Goal: Task Accomplishment & Management: Manage account settings

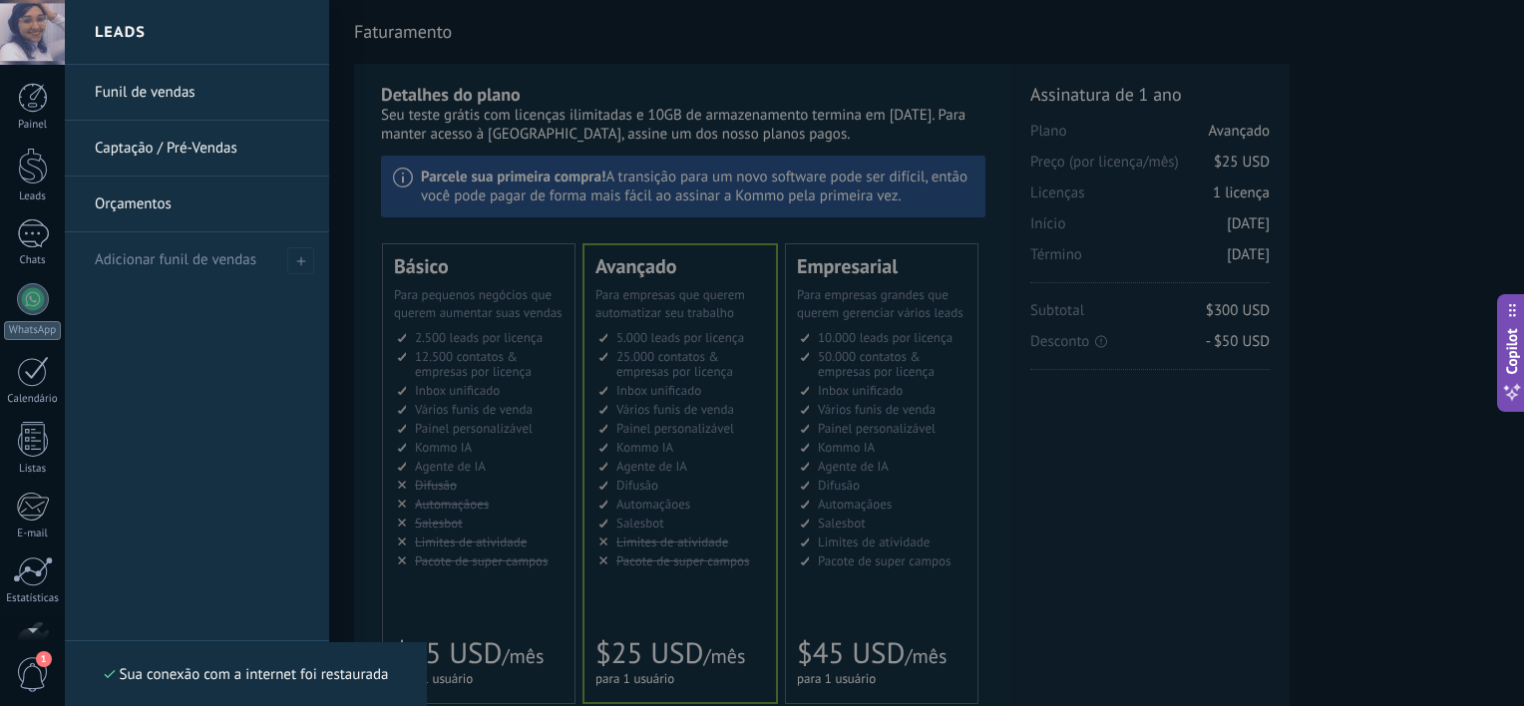
click at [131, 169] on link "Captação / Pré-Vendas" at bounding box center [202, 149] width 214 height 56
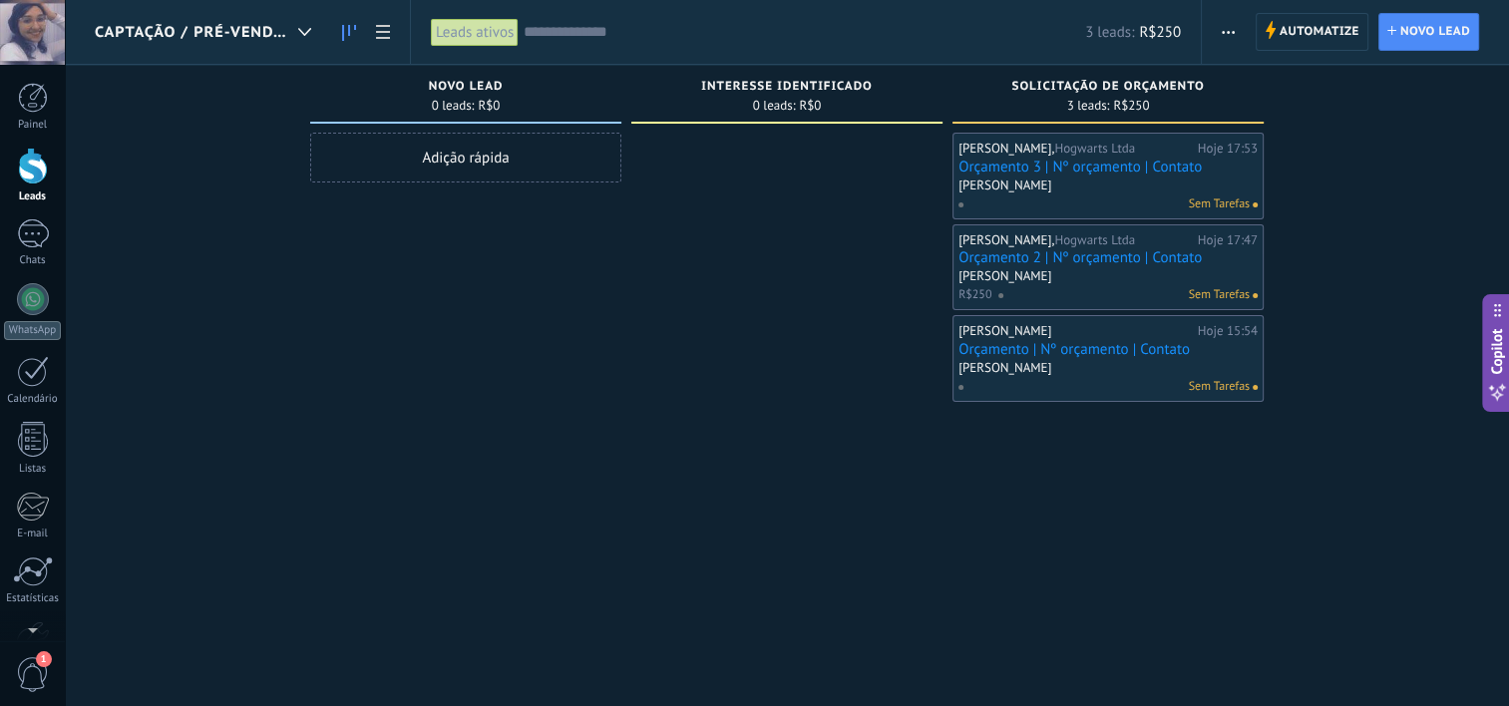
click at [176, 53] on div "Captação / Pré-Vendas" at bounding box center [208, 32] width 226 height 64
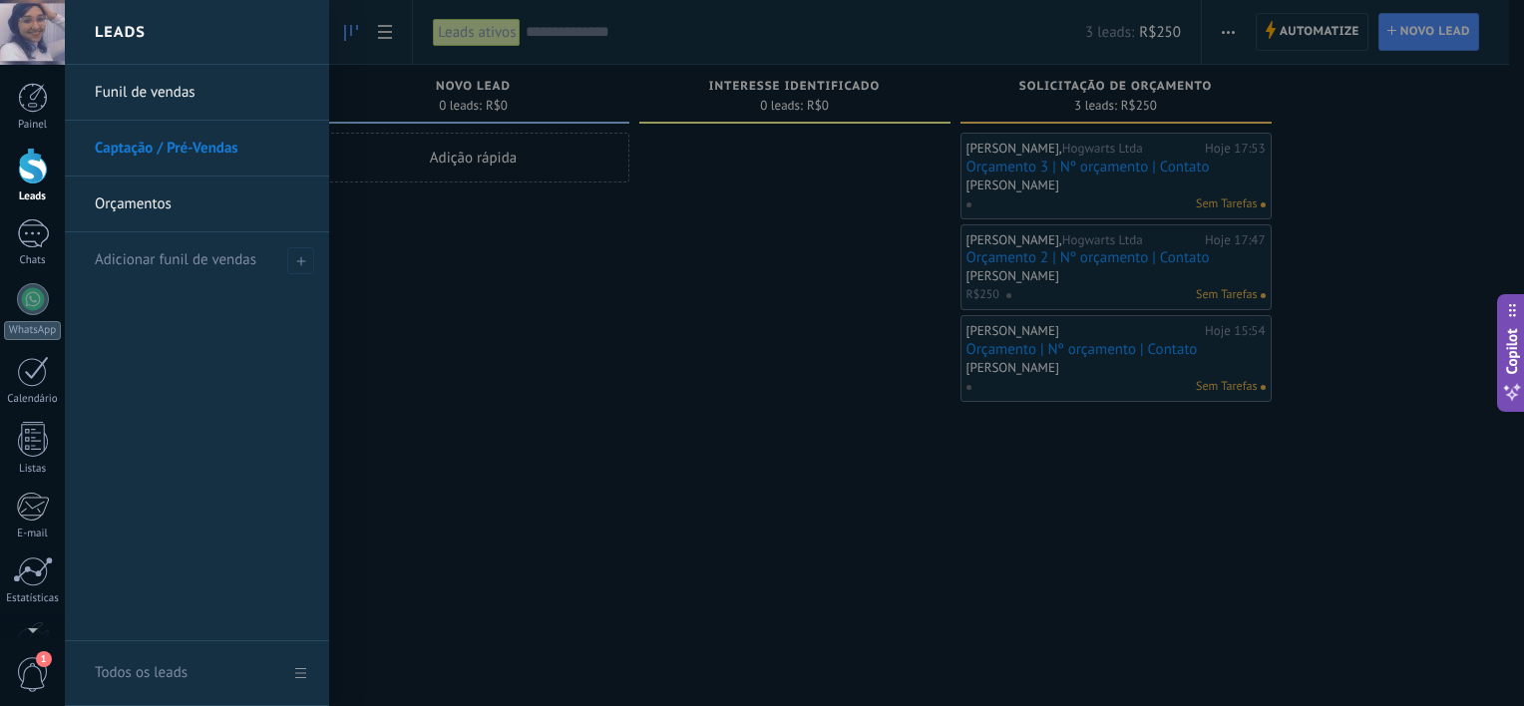
click at [156, 192] on link "Orçamentos" at bounding box center [202, 204] width 214 height 56
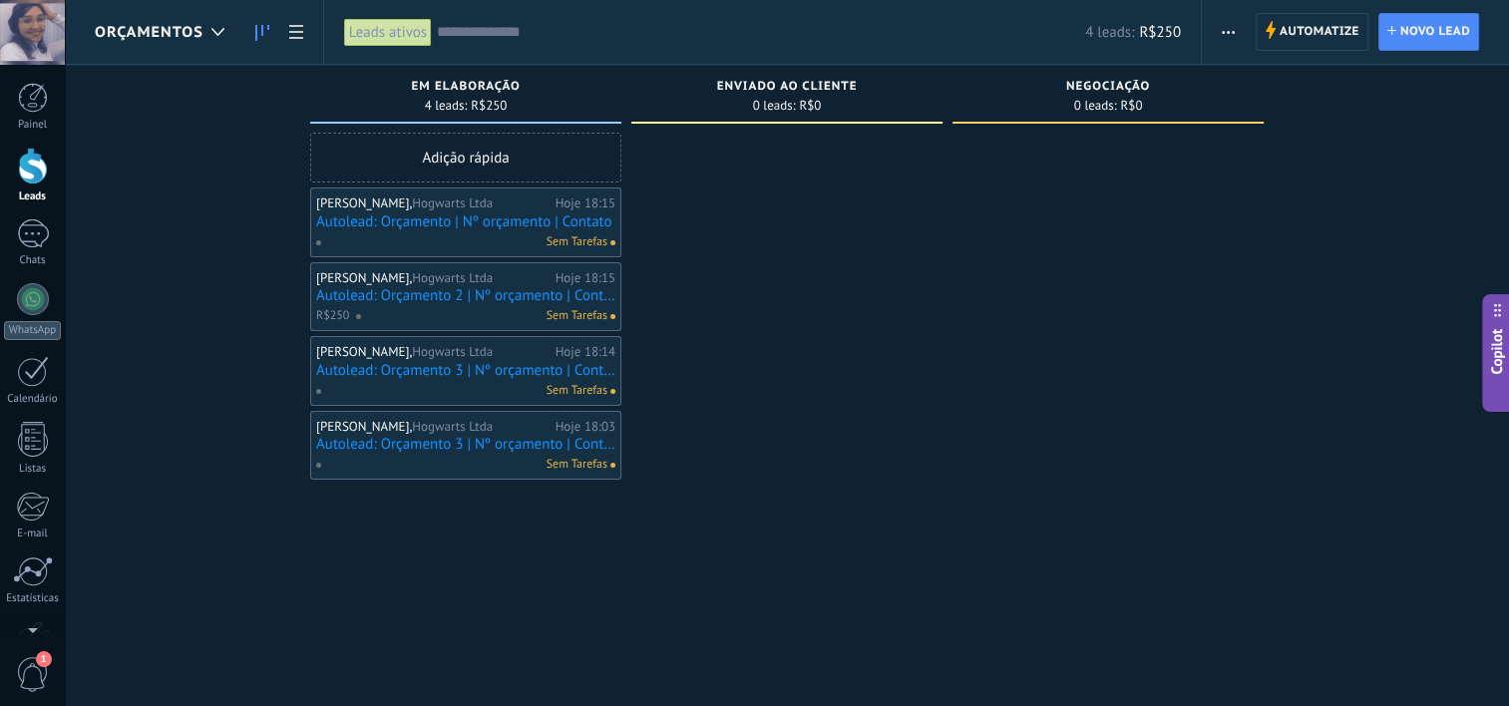
click at [203, 61] on div "Orçamentos" at bounding box center [165, 32] width 140 height 64
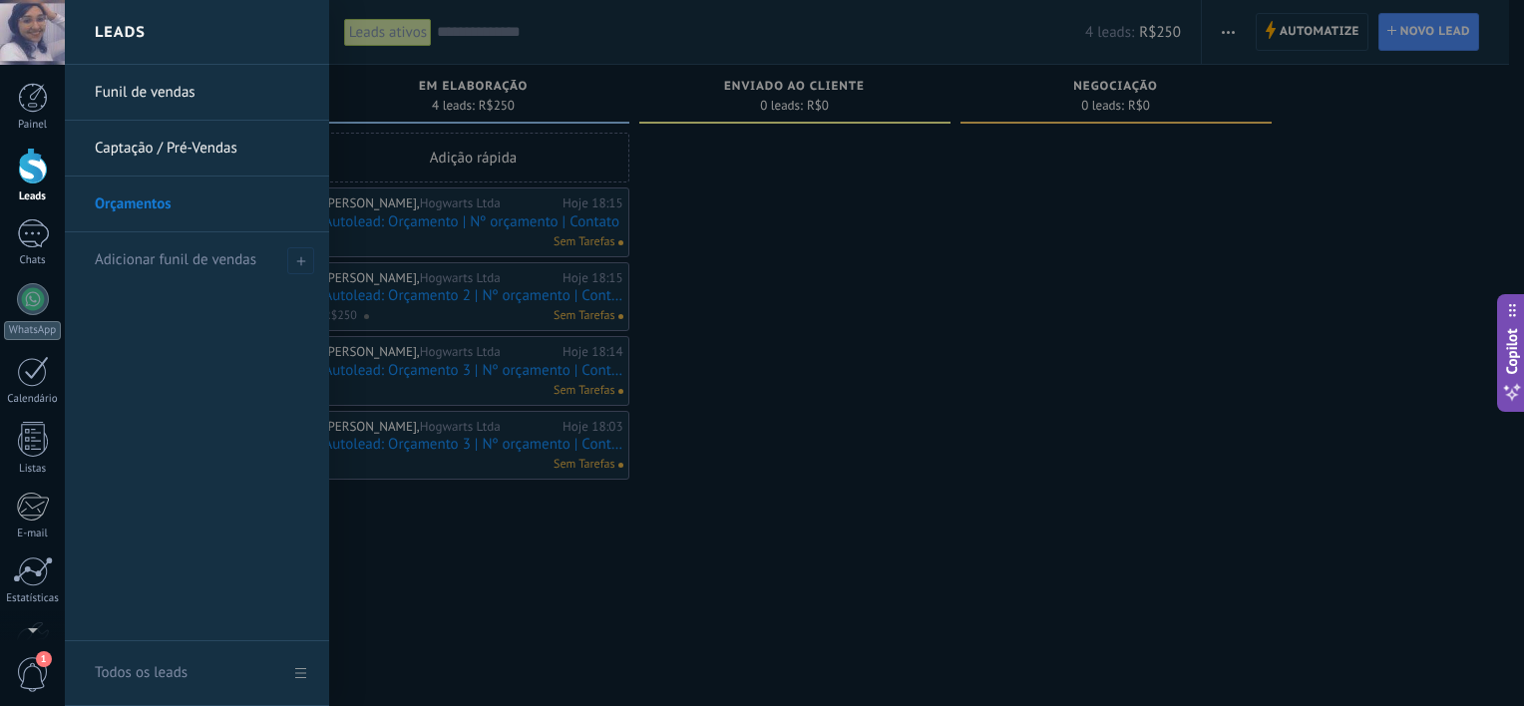
click at [255, 97] on link "Funil de vendas" at bounding box center [202, 93] width 214 height 56
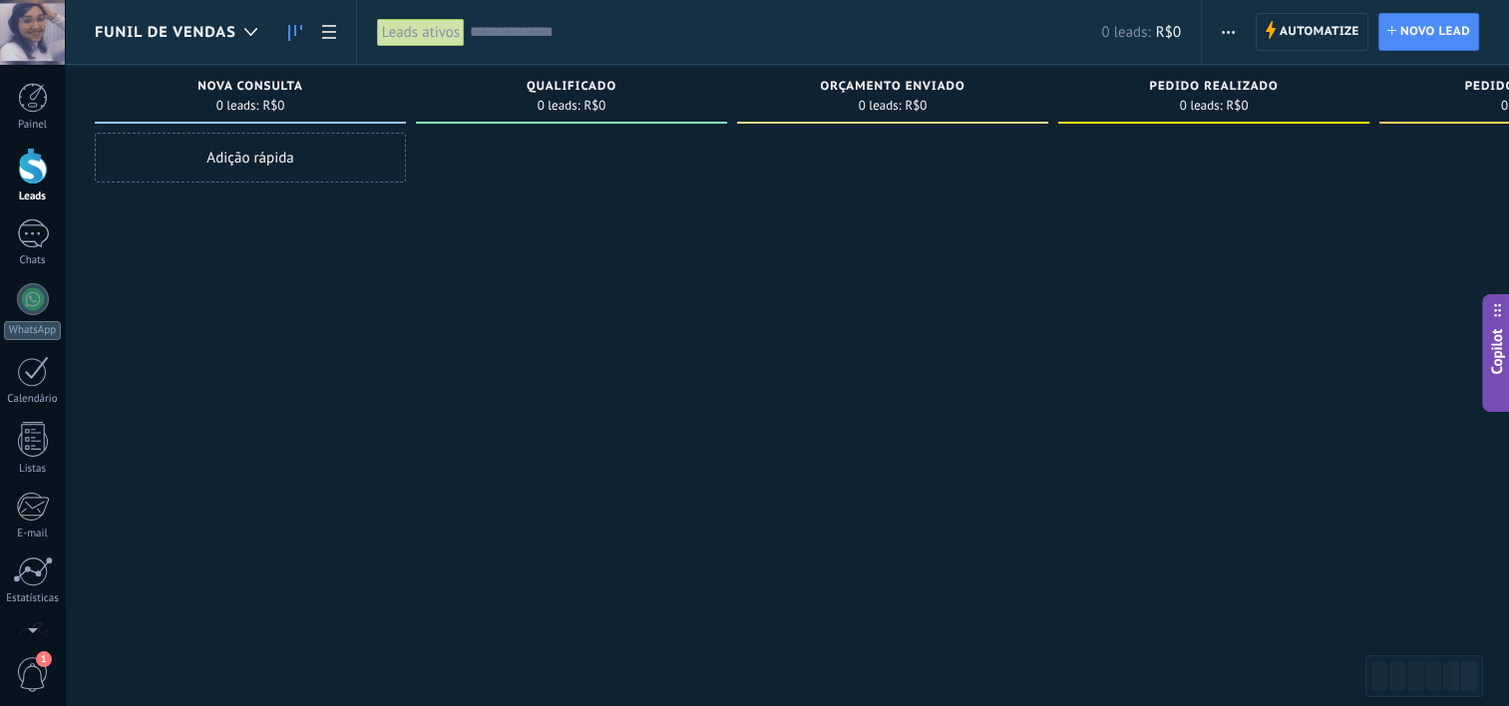
click at [1238, 35] on button "button" at bounding box center [1227, 32] width 29 height 38
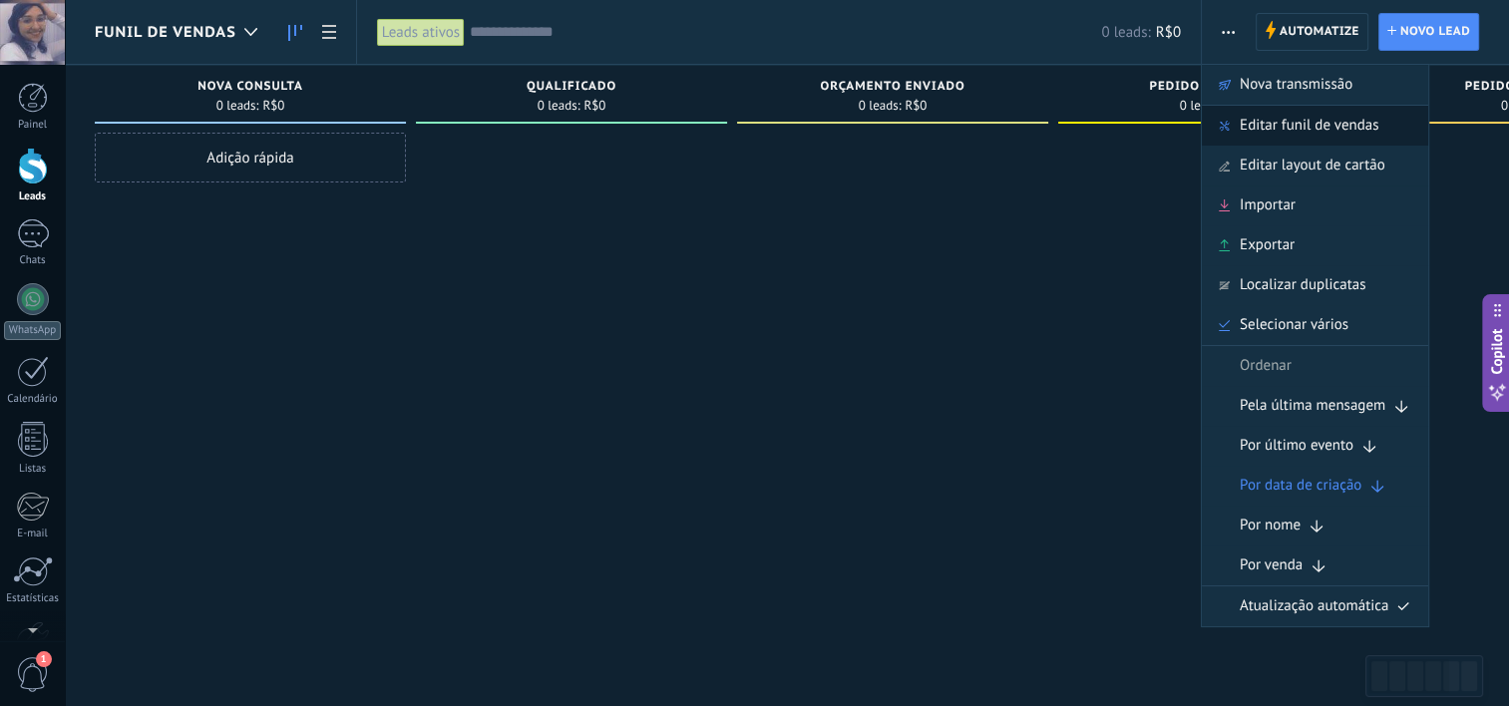
click at [1260, 125] on span "Editar funil de vendas" at bounding box center [1308, 126] width 139 height 40
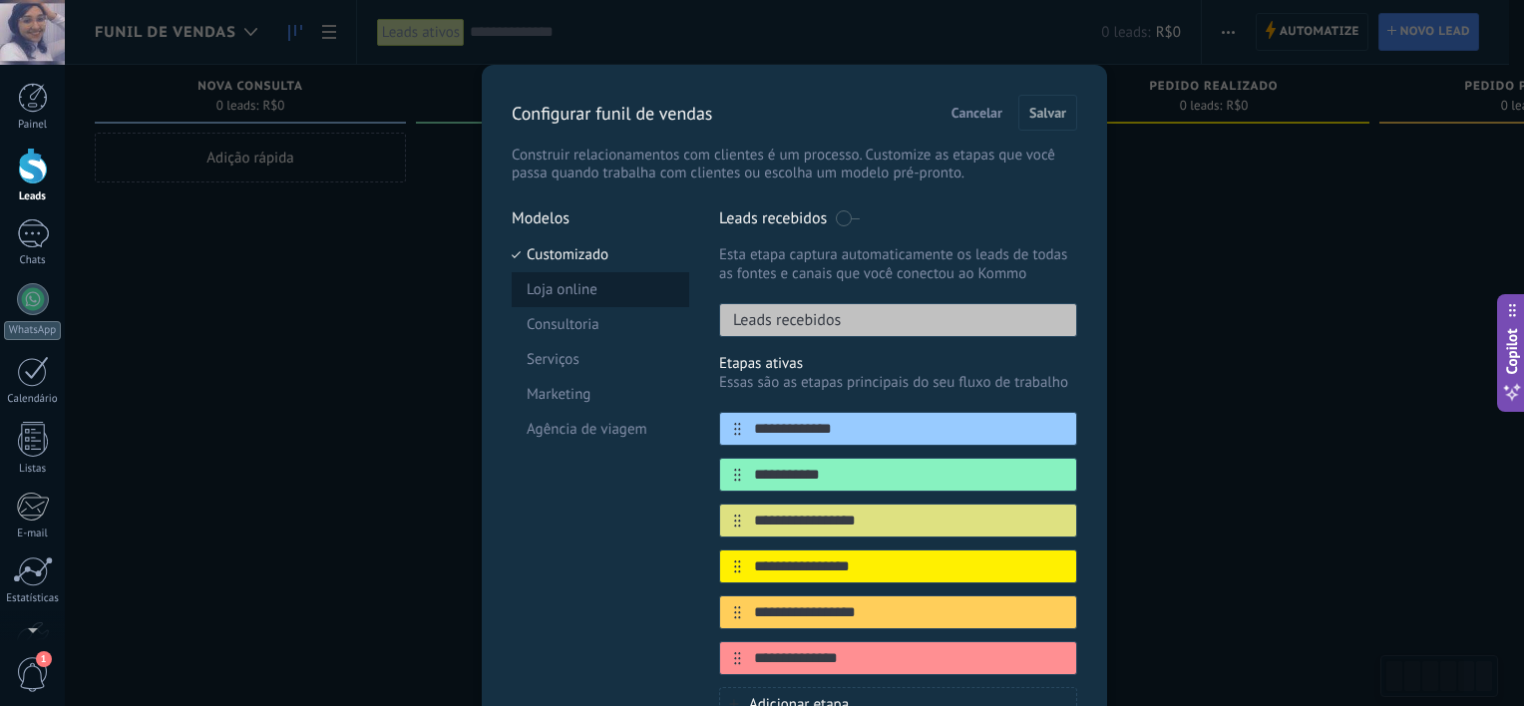
click at [602, 277] on li "Loja online" at bounding box center [599, 289] width 177 height 35
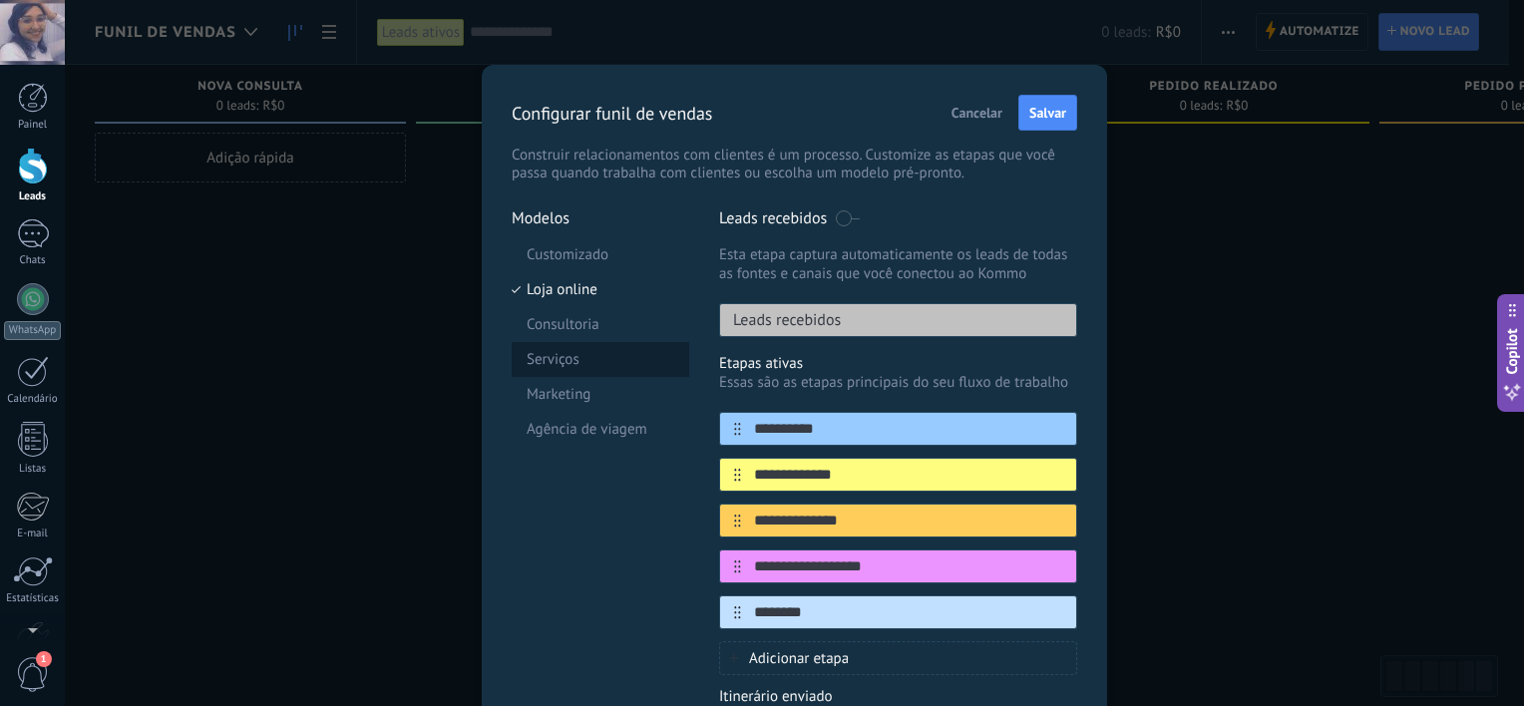
click at [594, 346] on li "Serviços" at bounding box center [599, 359] width 177 height 35
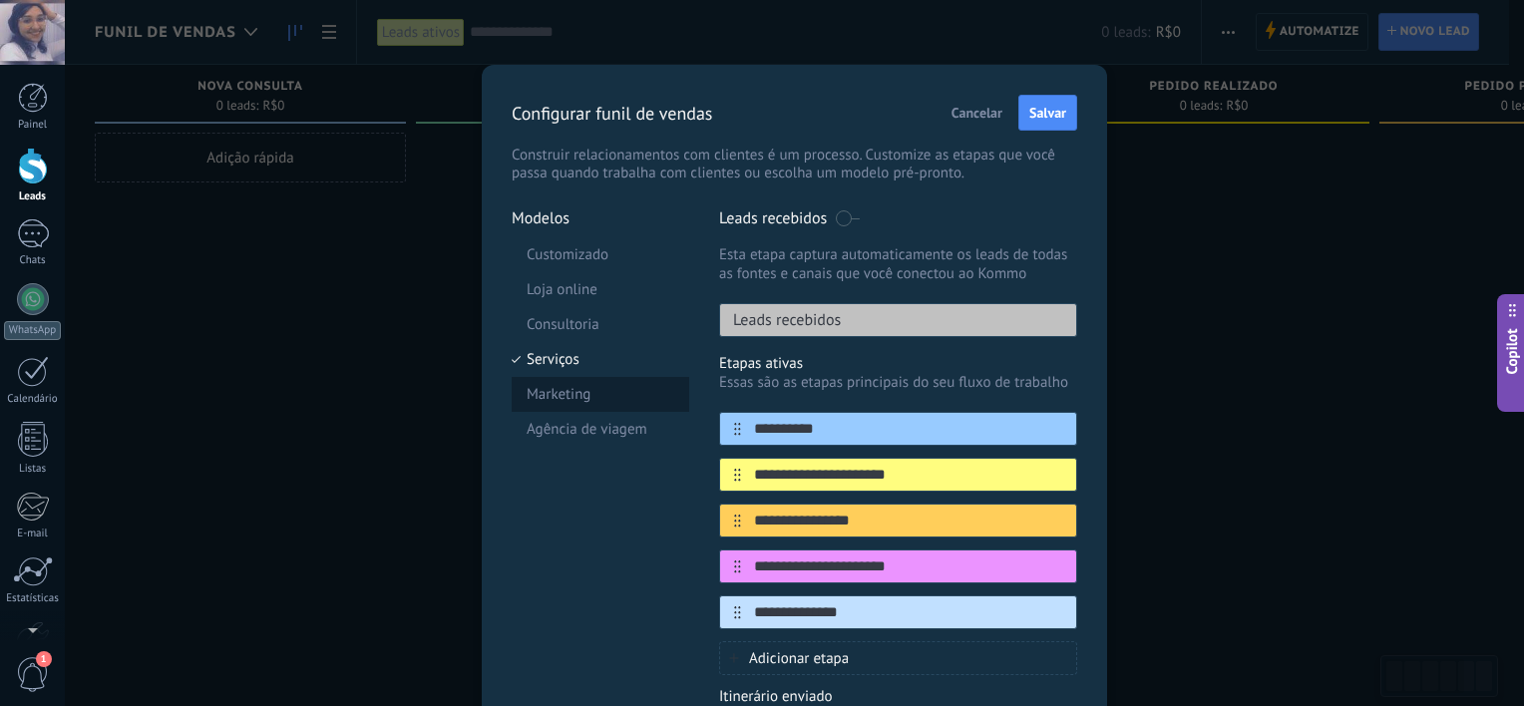
click at [599, 394] on li "Marketing" at bounding box center [599, 394] width 177 height 35
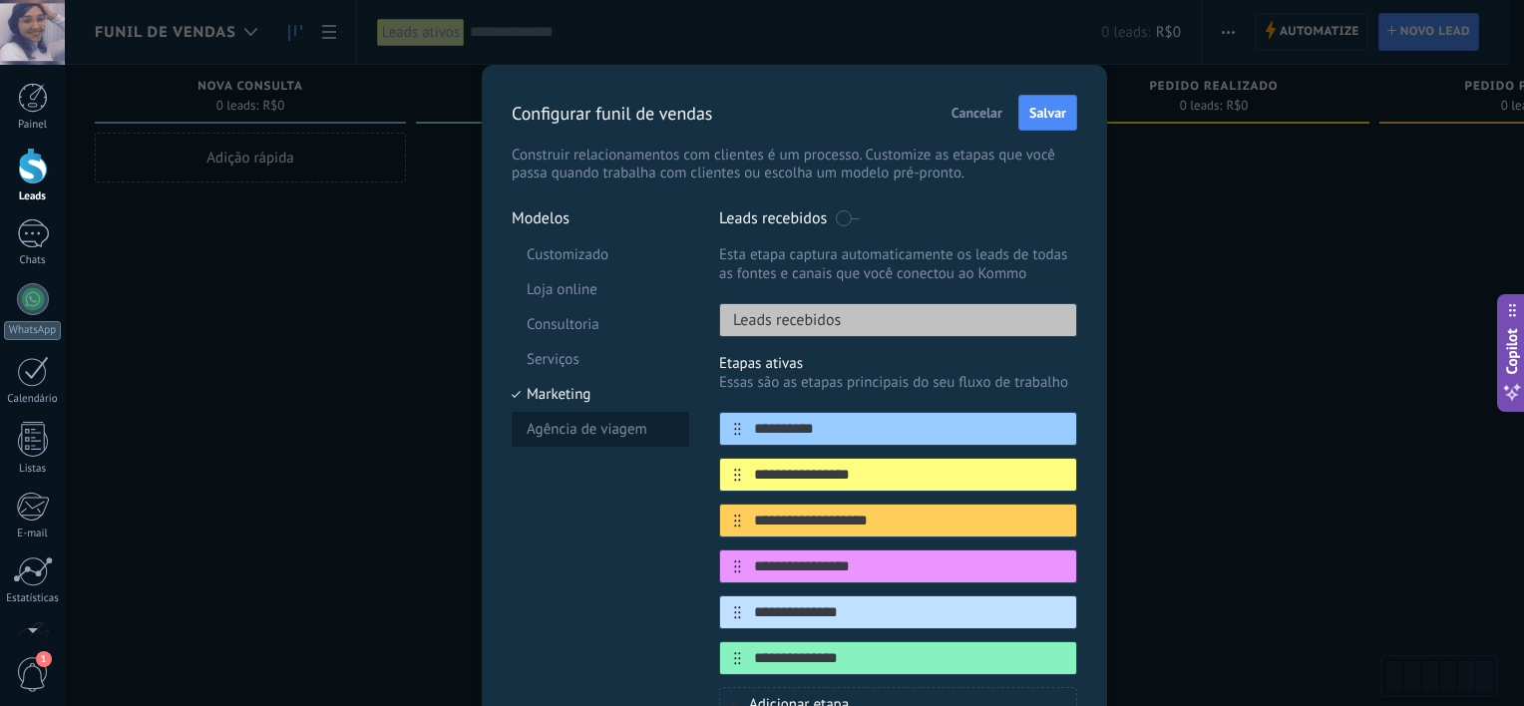
click at [599, 435] on li "Agência de viagem" at bounding box center [599, 429] width 177 height 35
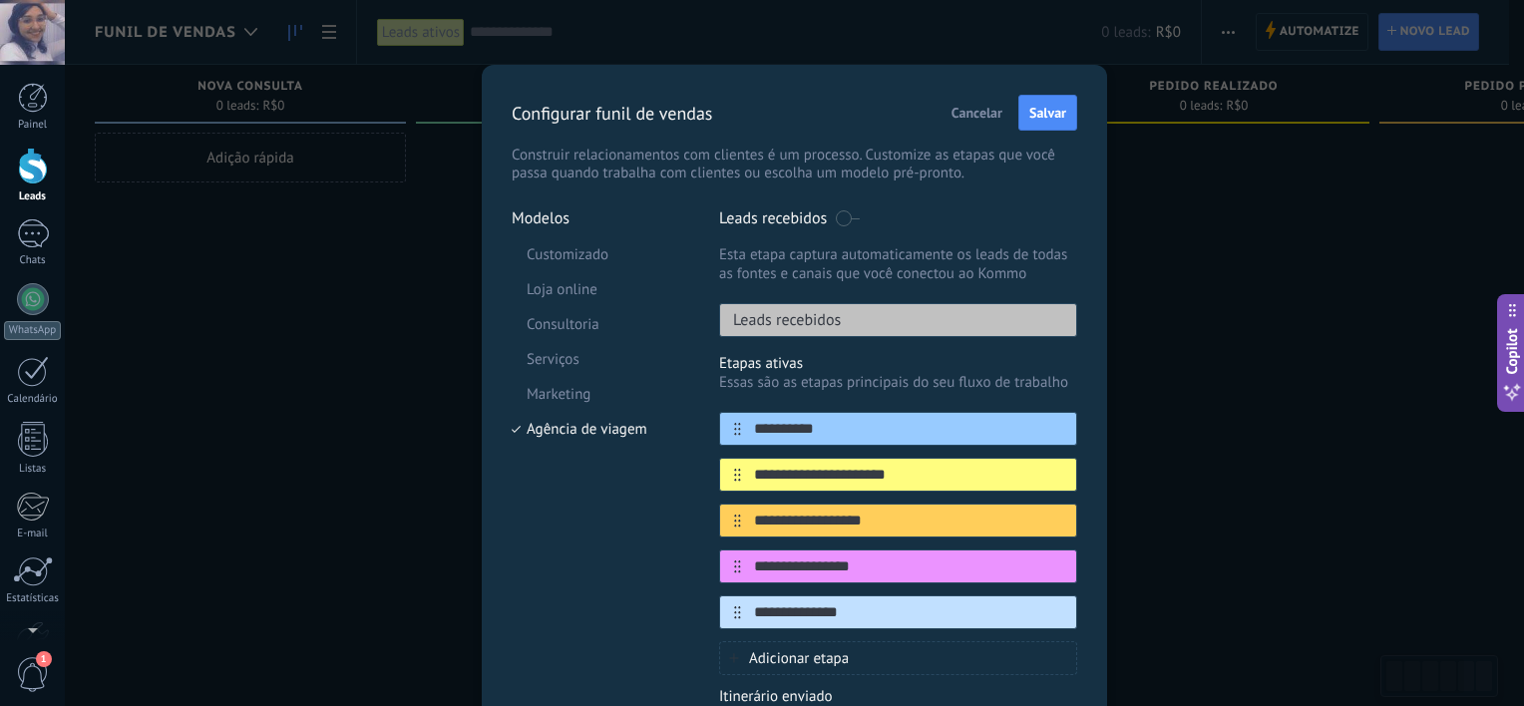
click at [997, 108] on span "Cancelar" at bounding box center [976, 113] width 51 height 14
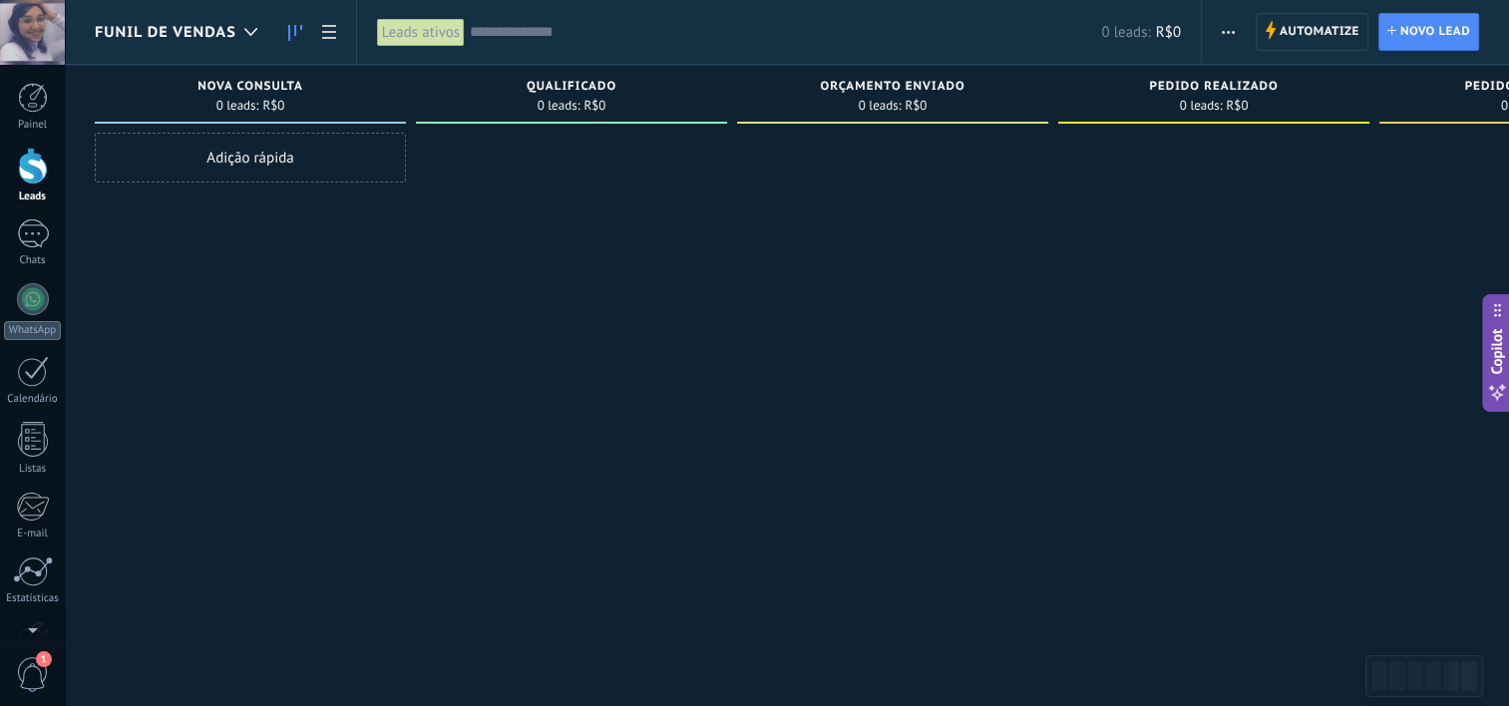
click at [1227, 28] on span "button" at bounding box center [1227, 32] width 13 height 38
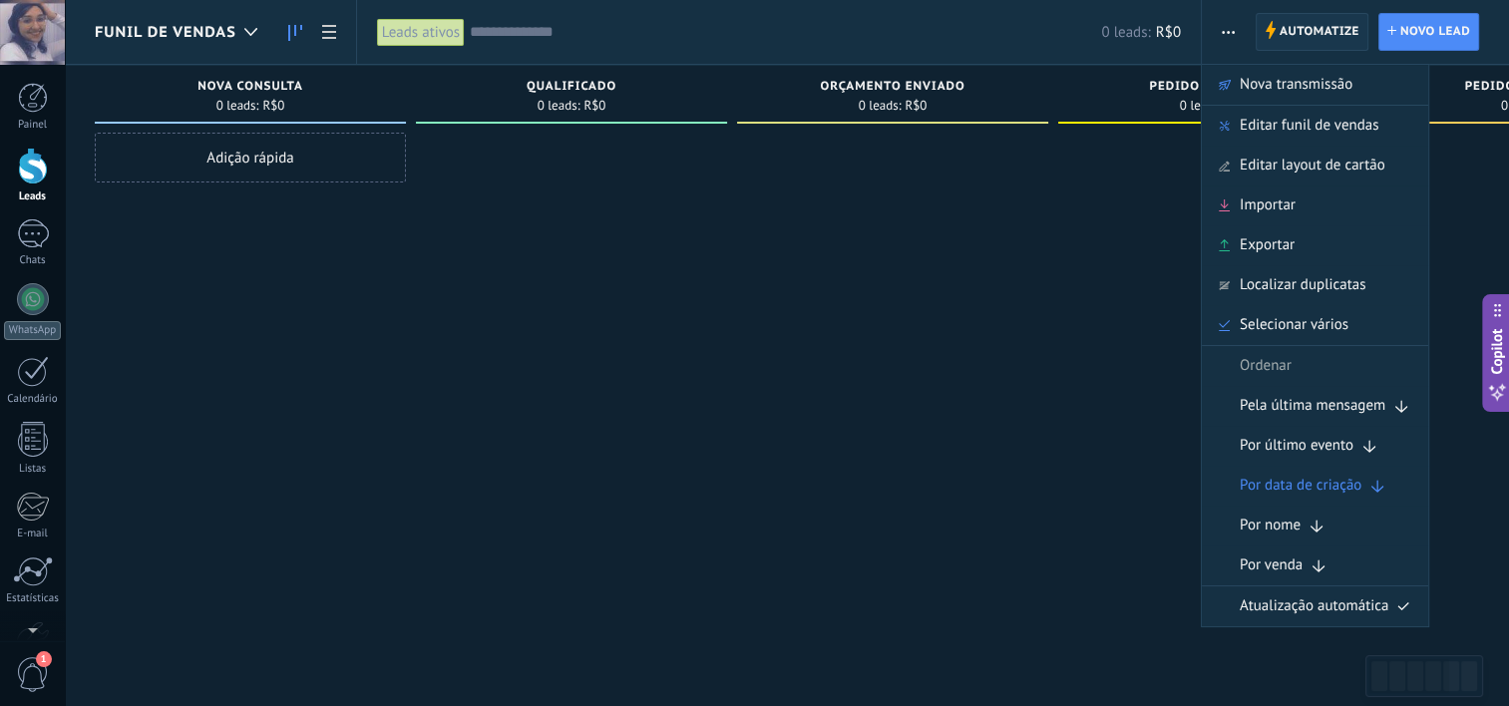
click at [1292, 24] on span "Automatize" at bounding box center [1319, 32] width 80 height 36
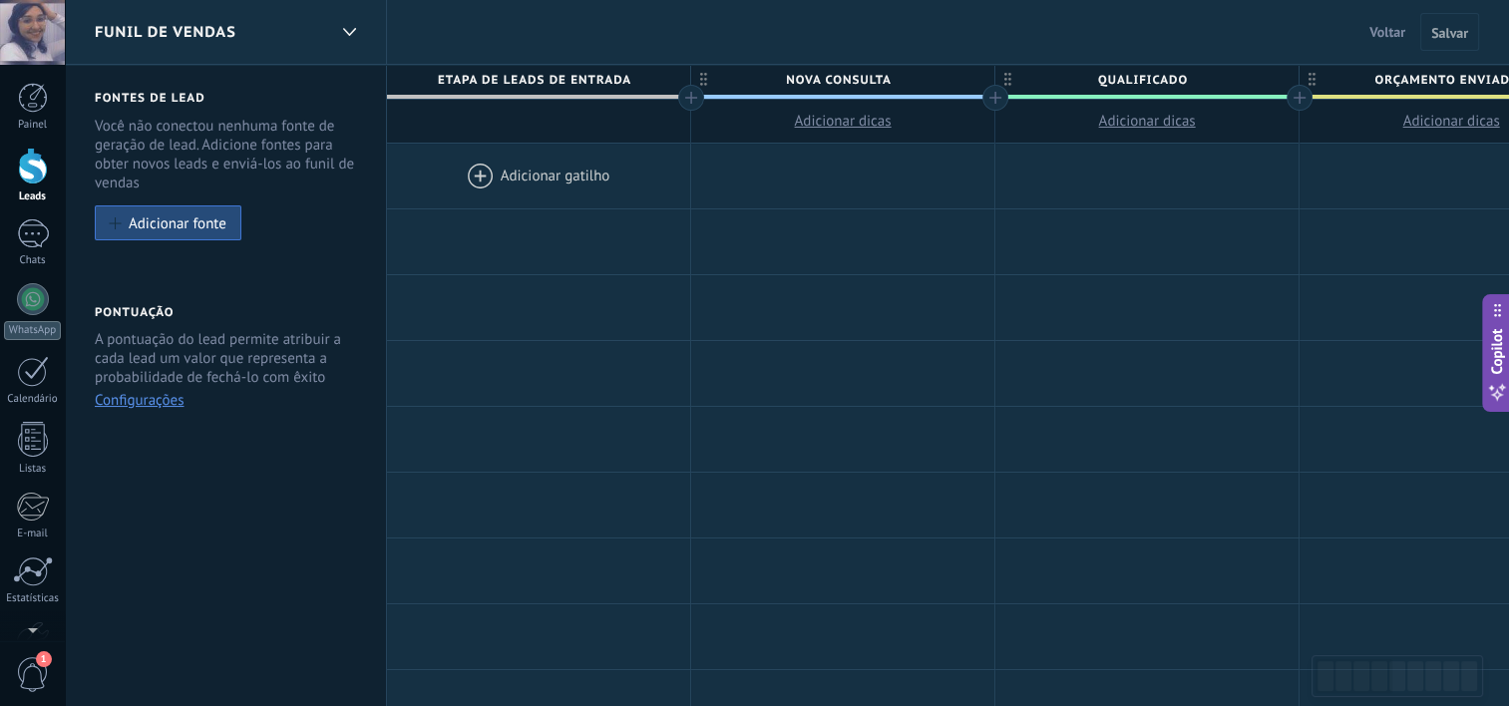
click at [200, 34] on span "Funil de vendas" at bounding box center [166, 32] width 142 height 19
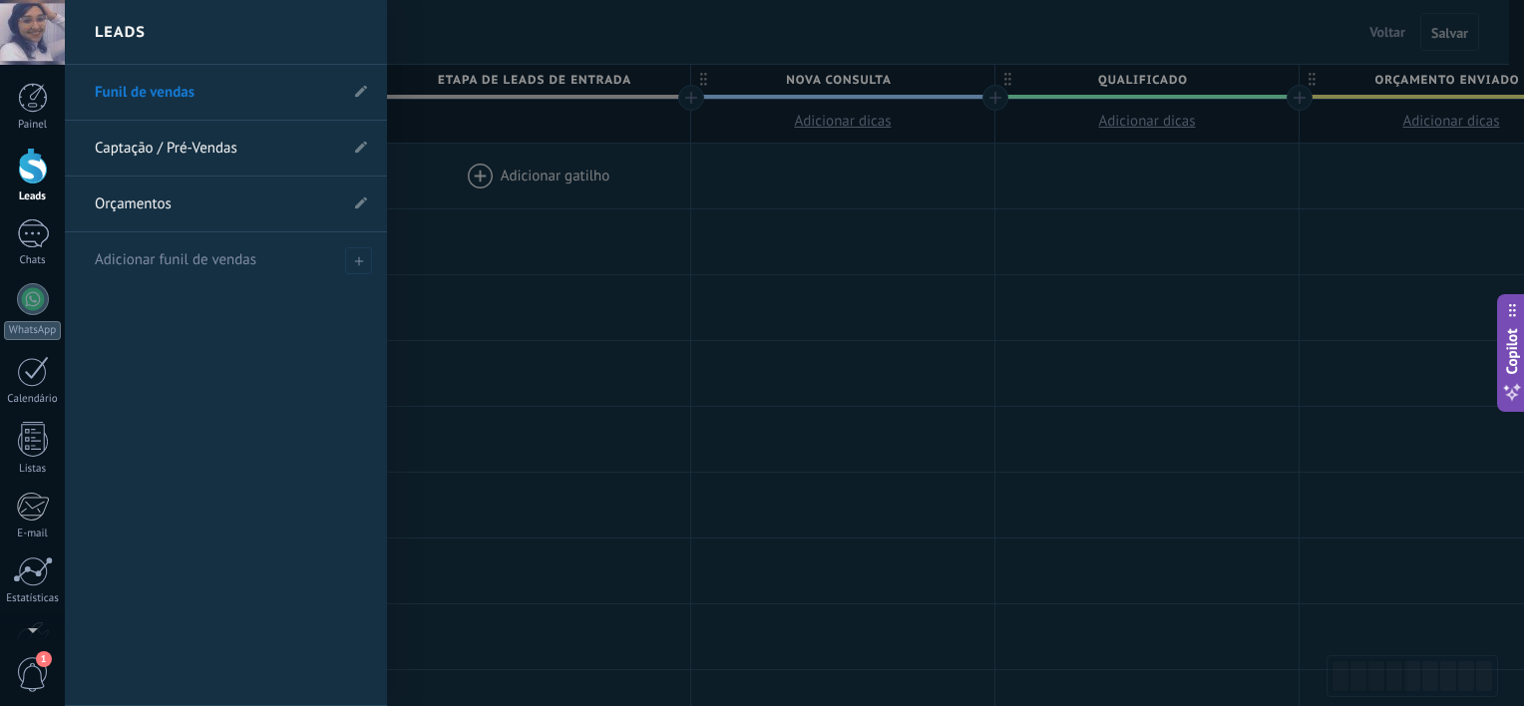
click at [352, 97] on li "Funil de vendas" at bounding box center [226, 93] width 322 height 56
click at [355, 94] on icon at bounding box center [361, 91] width 12 height 12
click at [79, 96] on span at bounding box center [80, 92] width 5 height 17
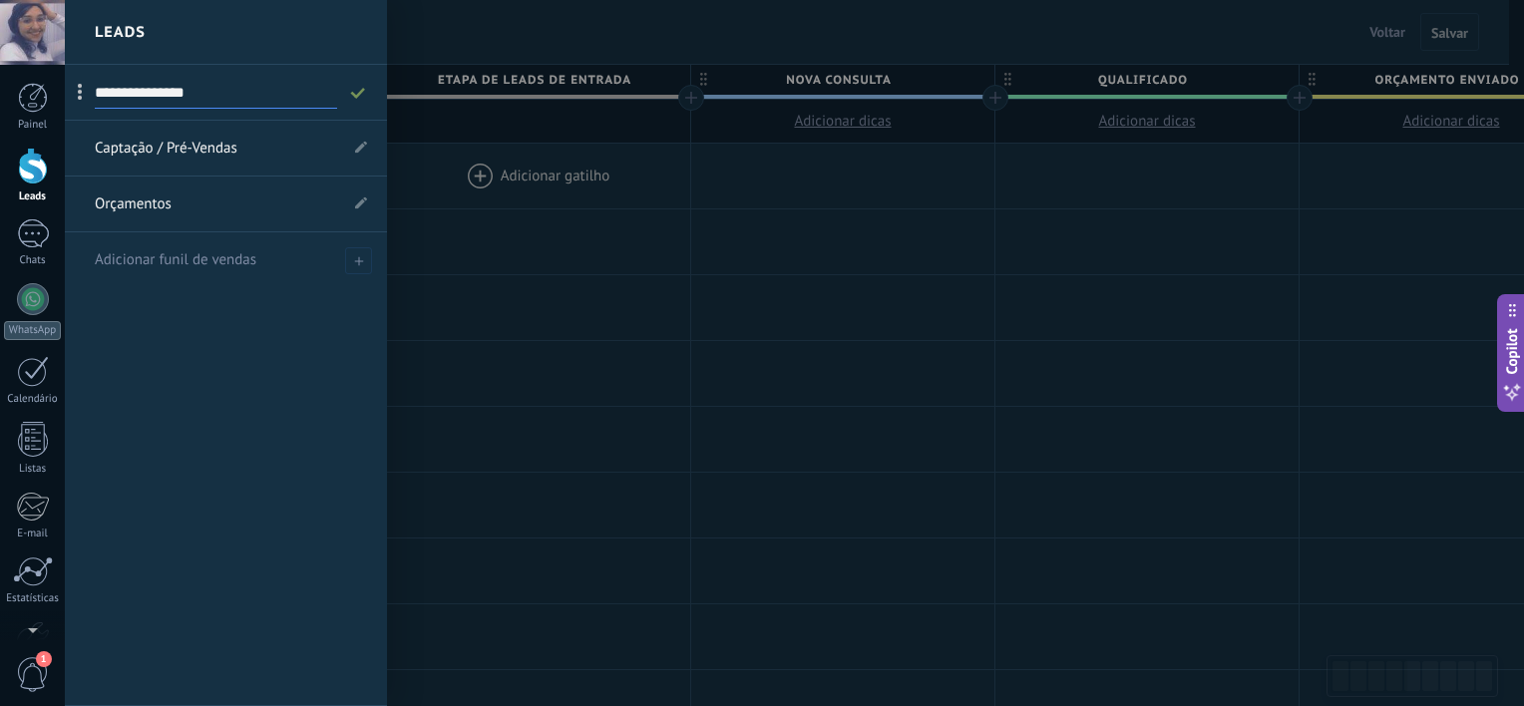
click at [79, 96] on span at bounding box center [80, 92] width 5 height 17
click at [112, 93] on input "**********" at bounding box center [216, 93] width 242 height 32
type input "*******"
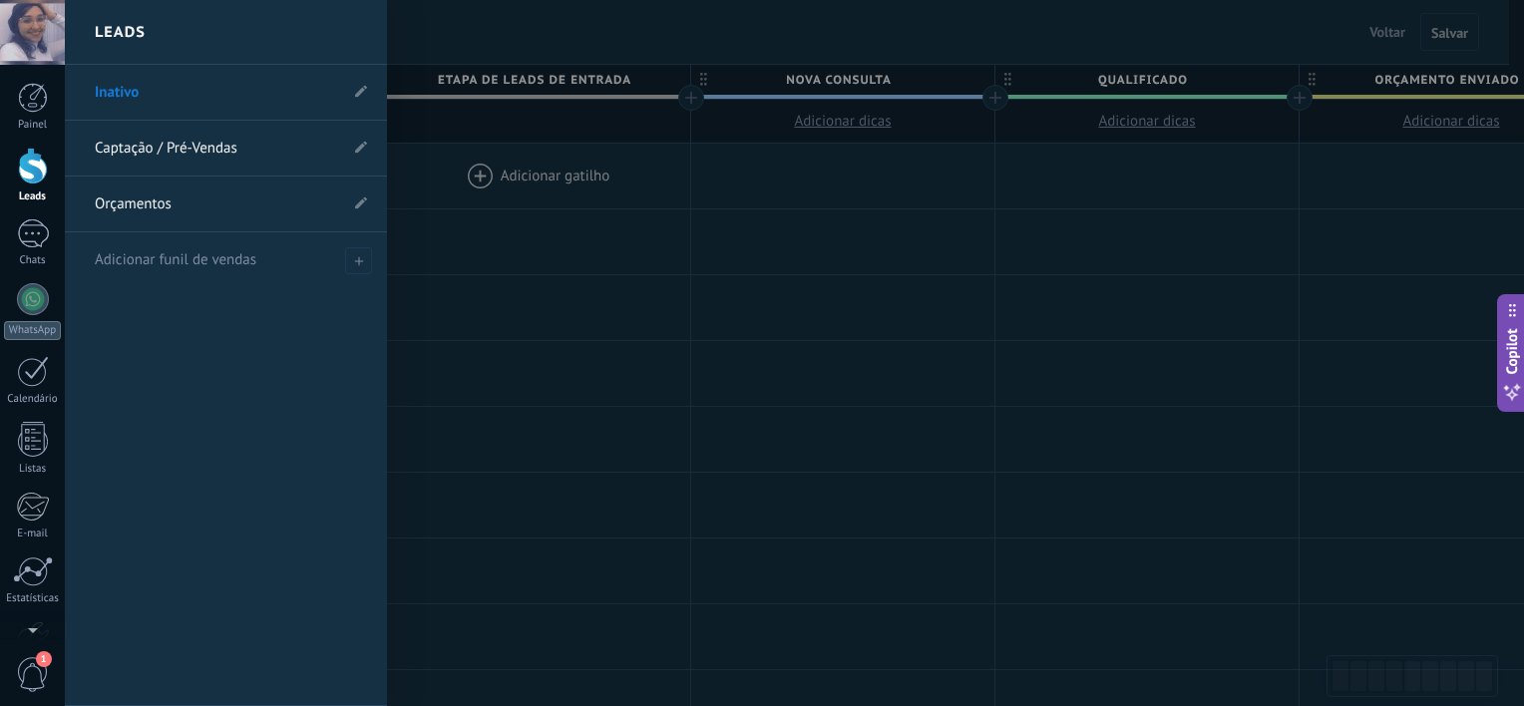
click at [475, 252] on div at bounding box center [827, 353] width 1524 height 706
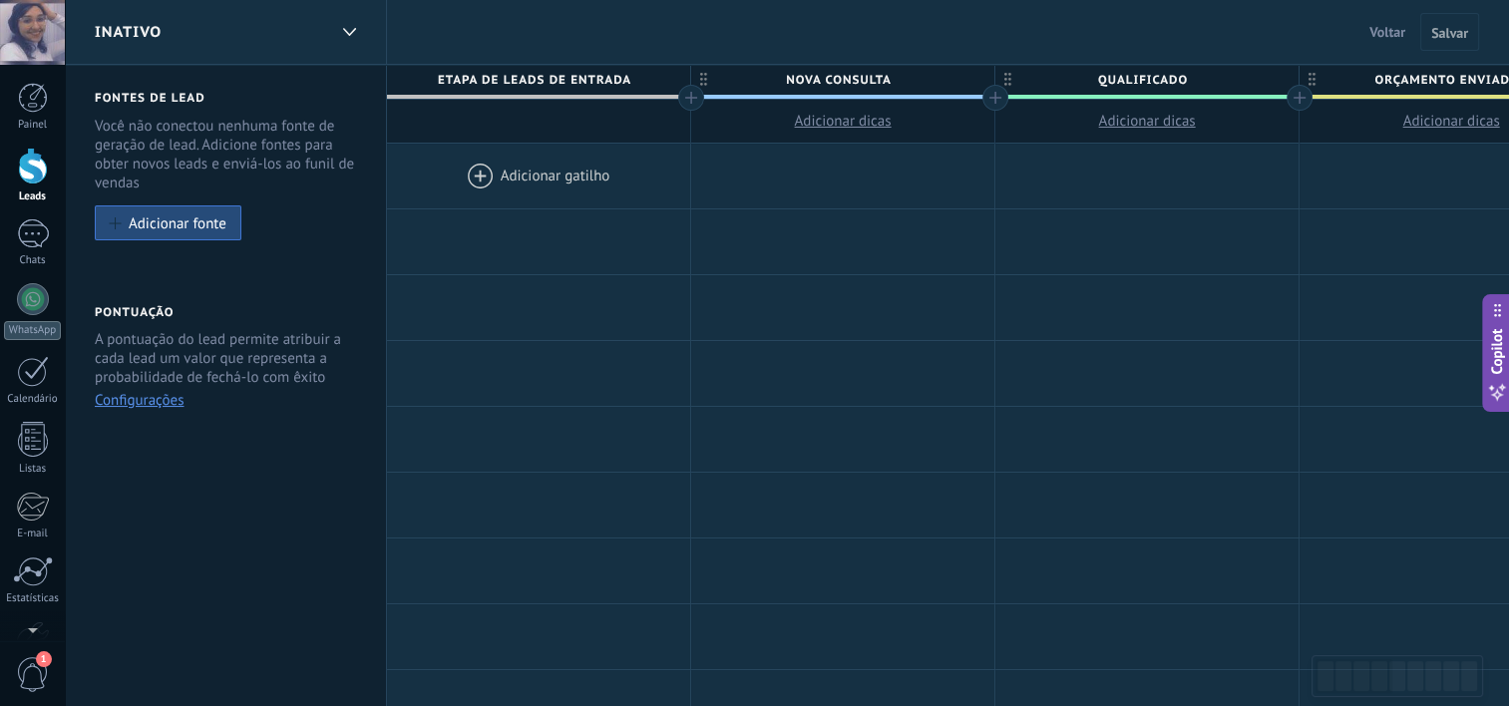
click at [427, 68] on span "Etapa de leads de entrada" at bounding box center [533, 80] width 293 height 31
click at [541, 77] on span "Etapa de leads de entrada" at bounding box center [533, 80] width 293 height 31
click at [852, 87] on span "Nova consulta" at bounding box center [837, 80] width 293 height 31
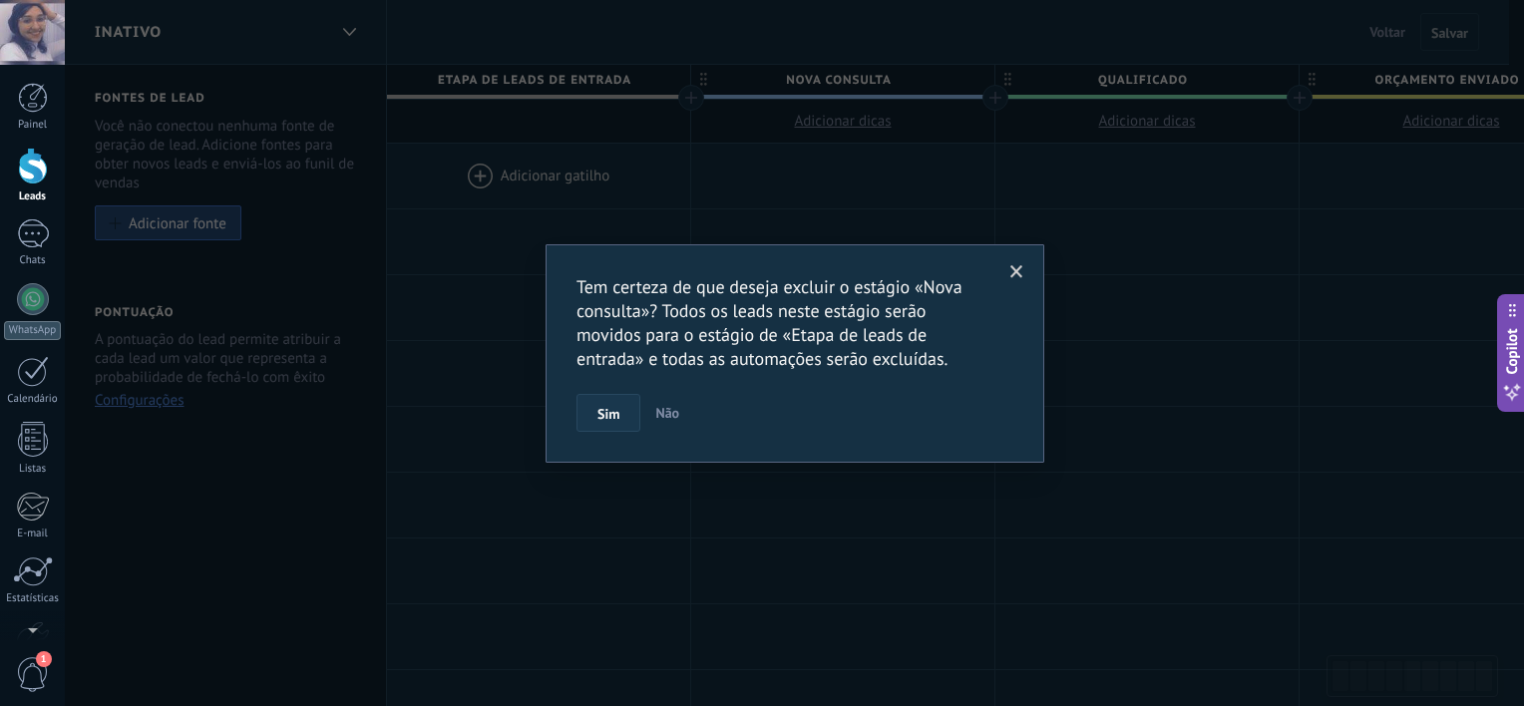
click at [614, 414] on span "Sim" at bounding box center [608, 414] width 22 height 14
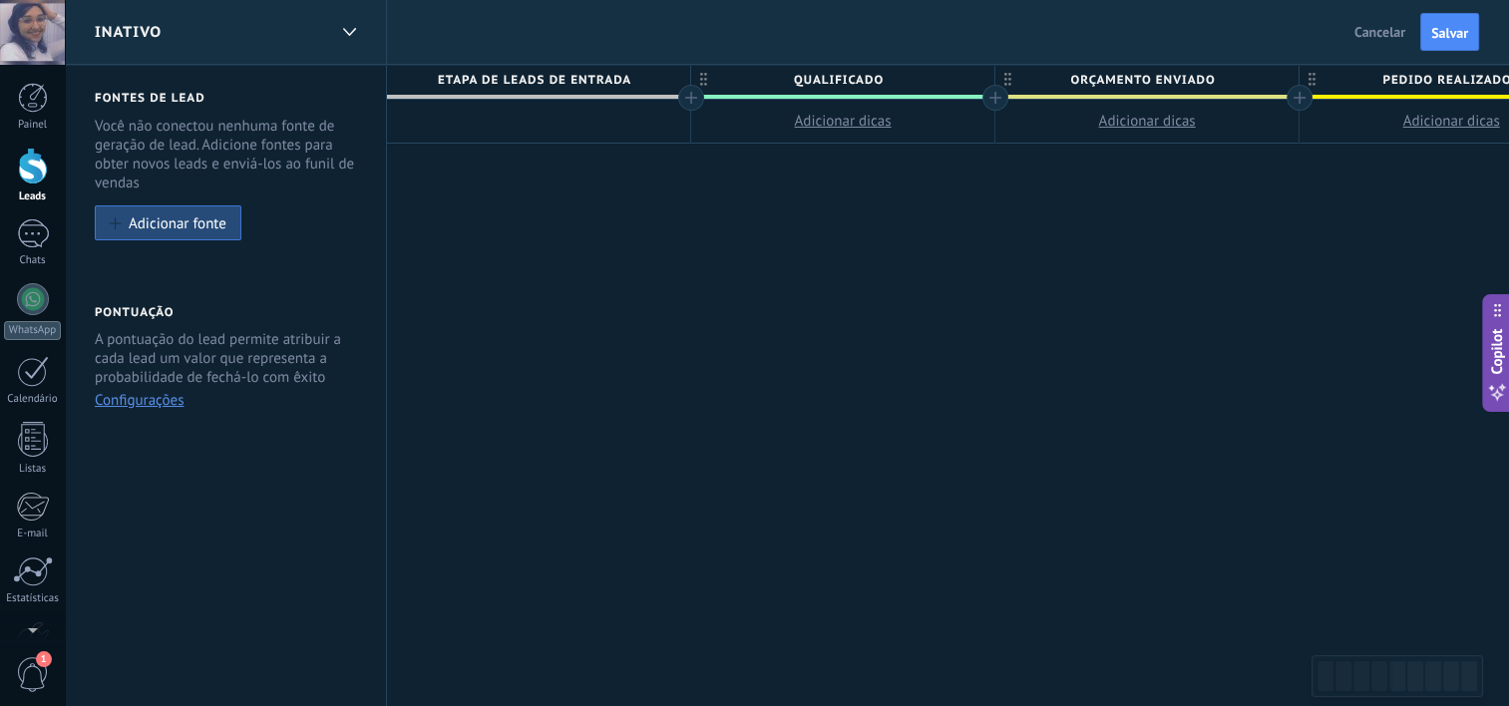
click at [869, 68] on span "Qualificado" at bounding box center [837, 80] width 293 height 31
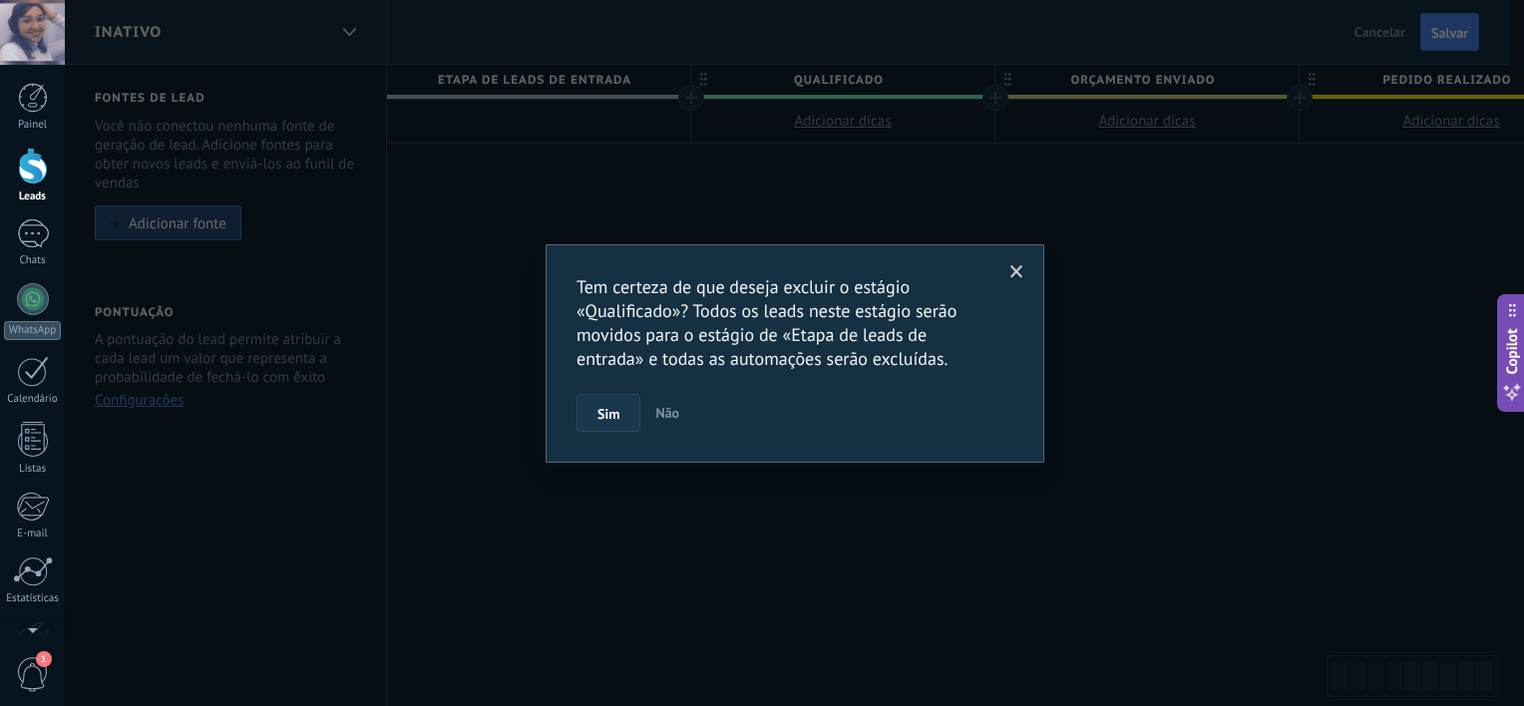
click at [625, 415] on button "Sim" at bounding box center [608, 413] width 64 height 38
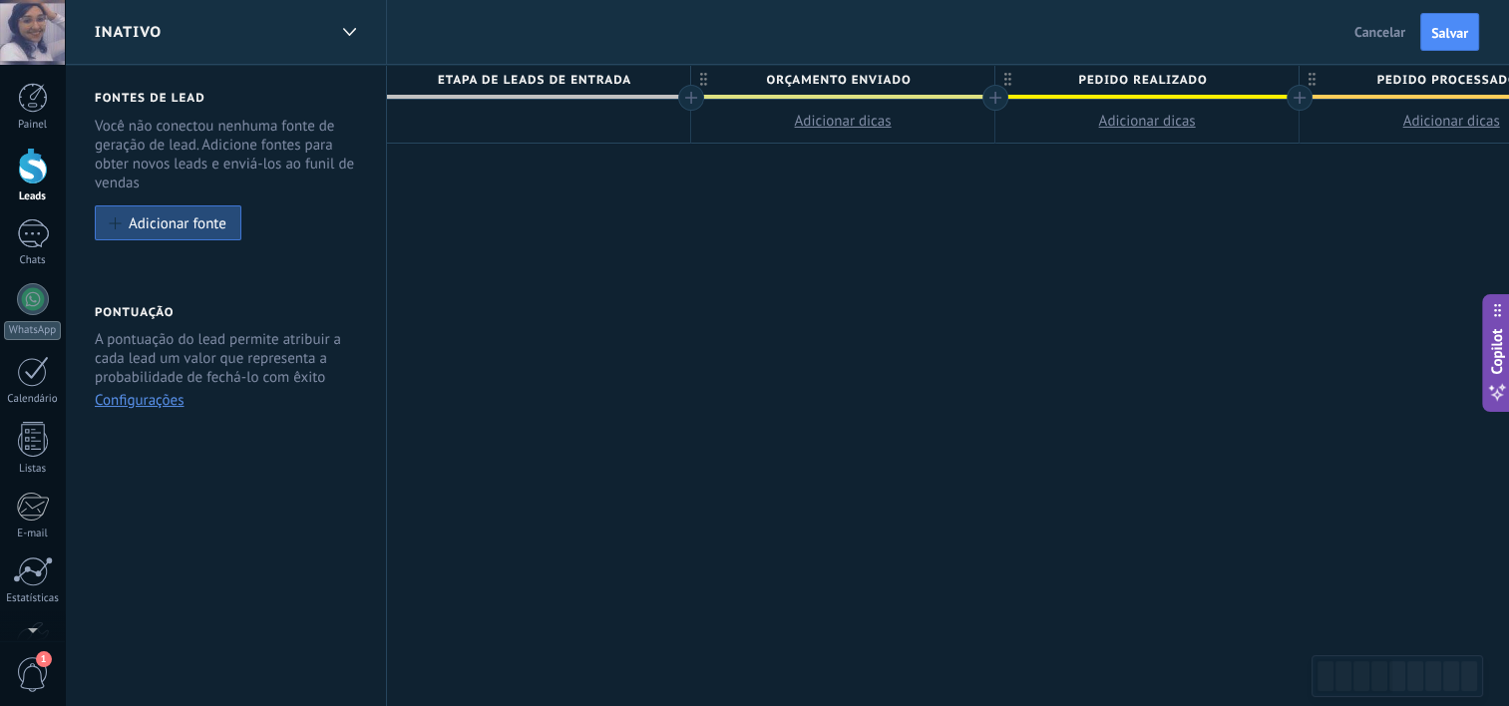
click at [847, 81] on span "Orçamento enviado" at bounding box center [837, 80] width 293 height 31
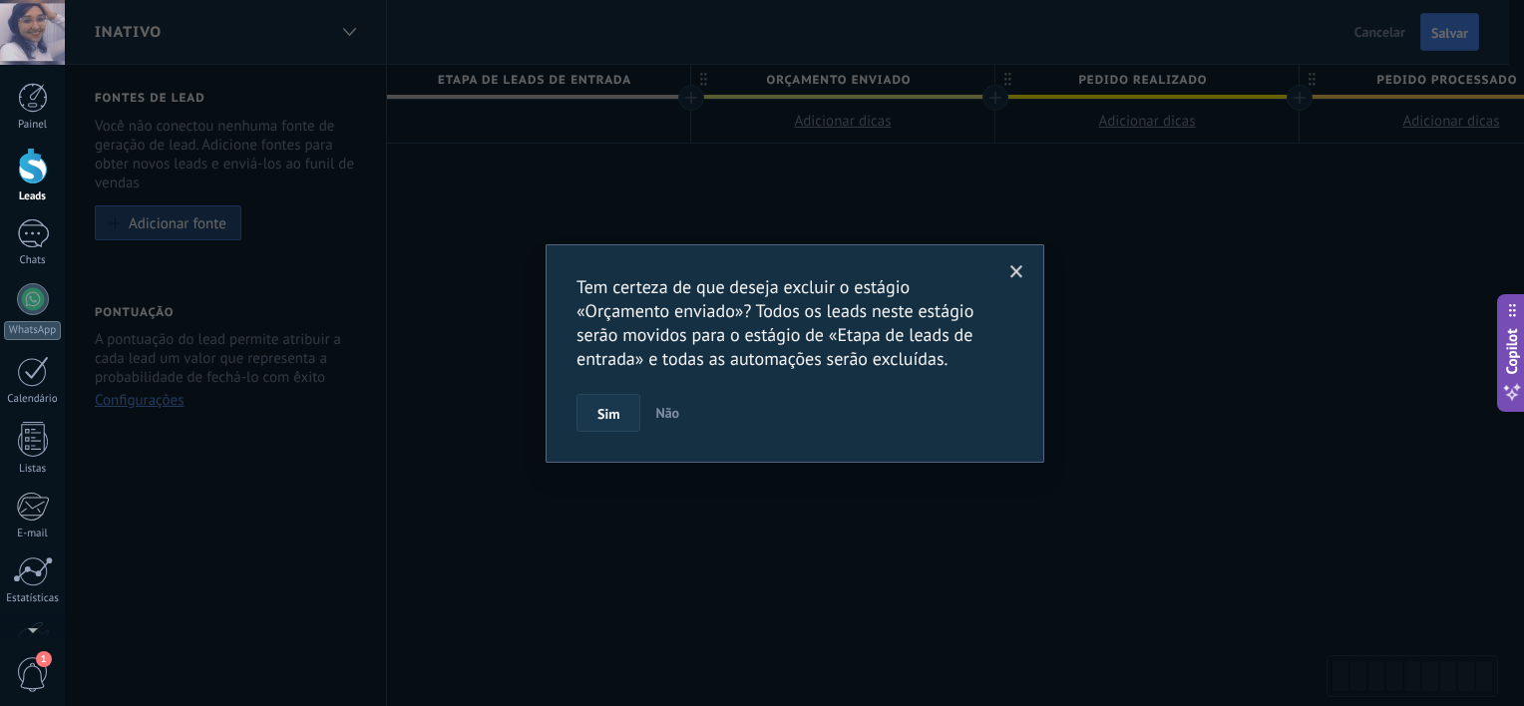
click at [626, 417] on button "Sim" at bounding box center [608, 413] width 64 height 38
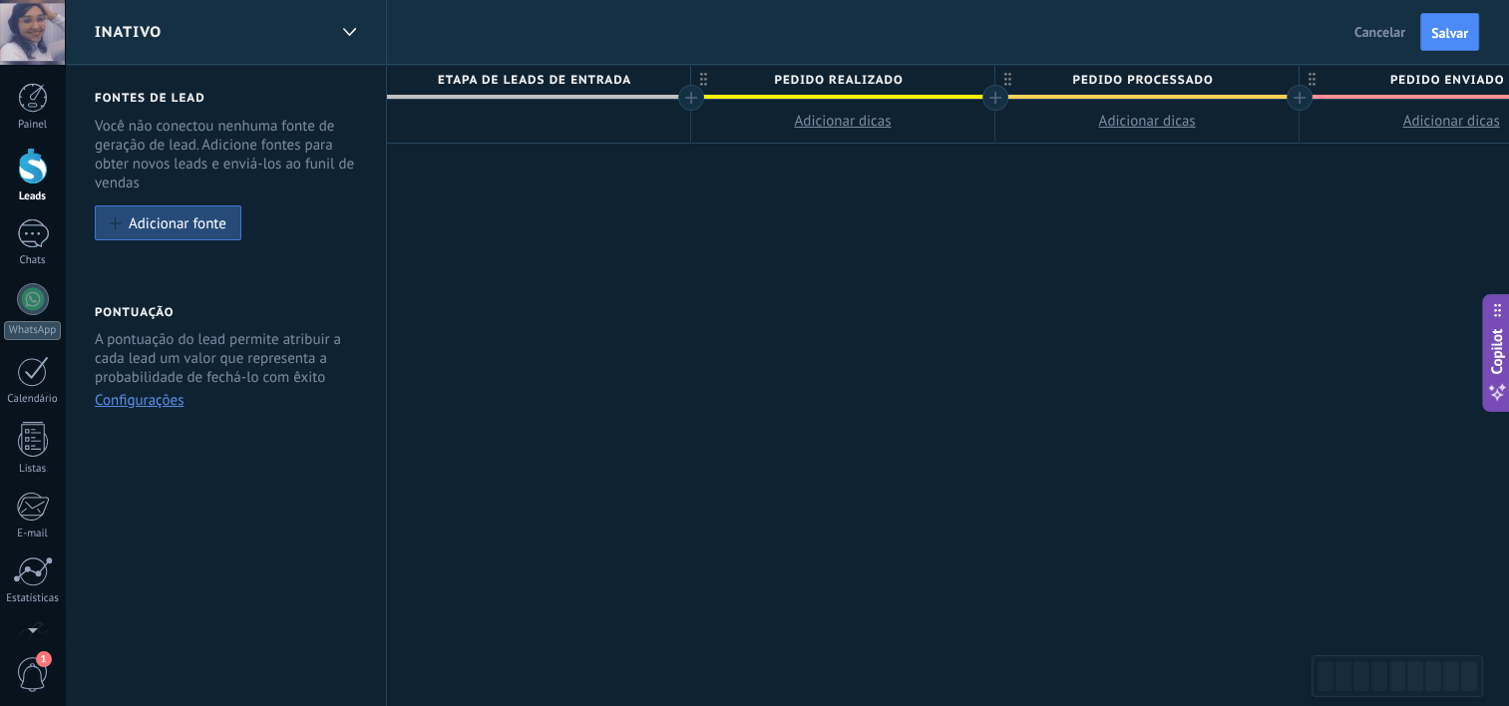
click at [902, 78] on span "Pedido realizado" at bounding box center [837, 80] width 293 height 31
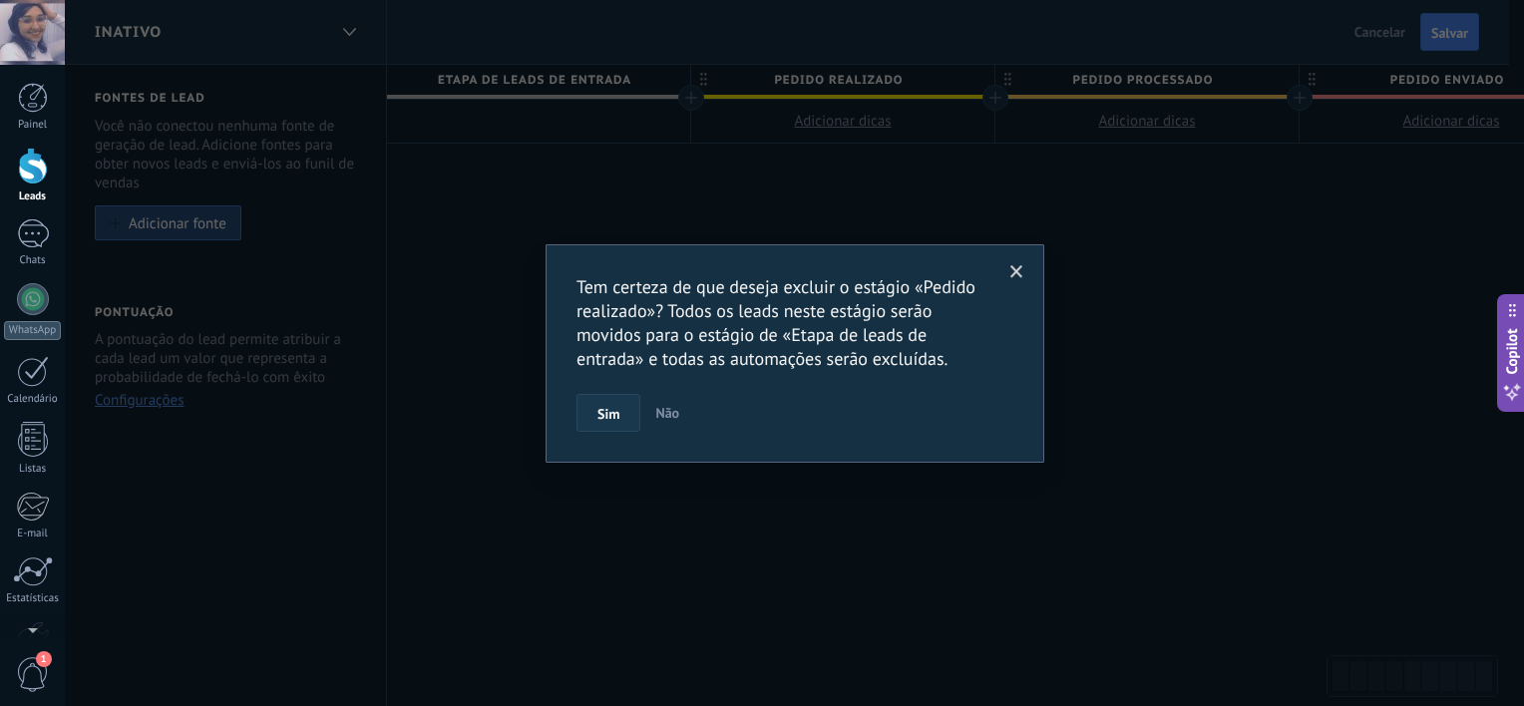
click at [619, 415] on button "Sim" at bounding box center [608, 413] width 64 height 38
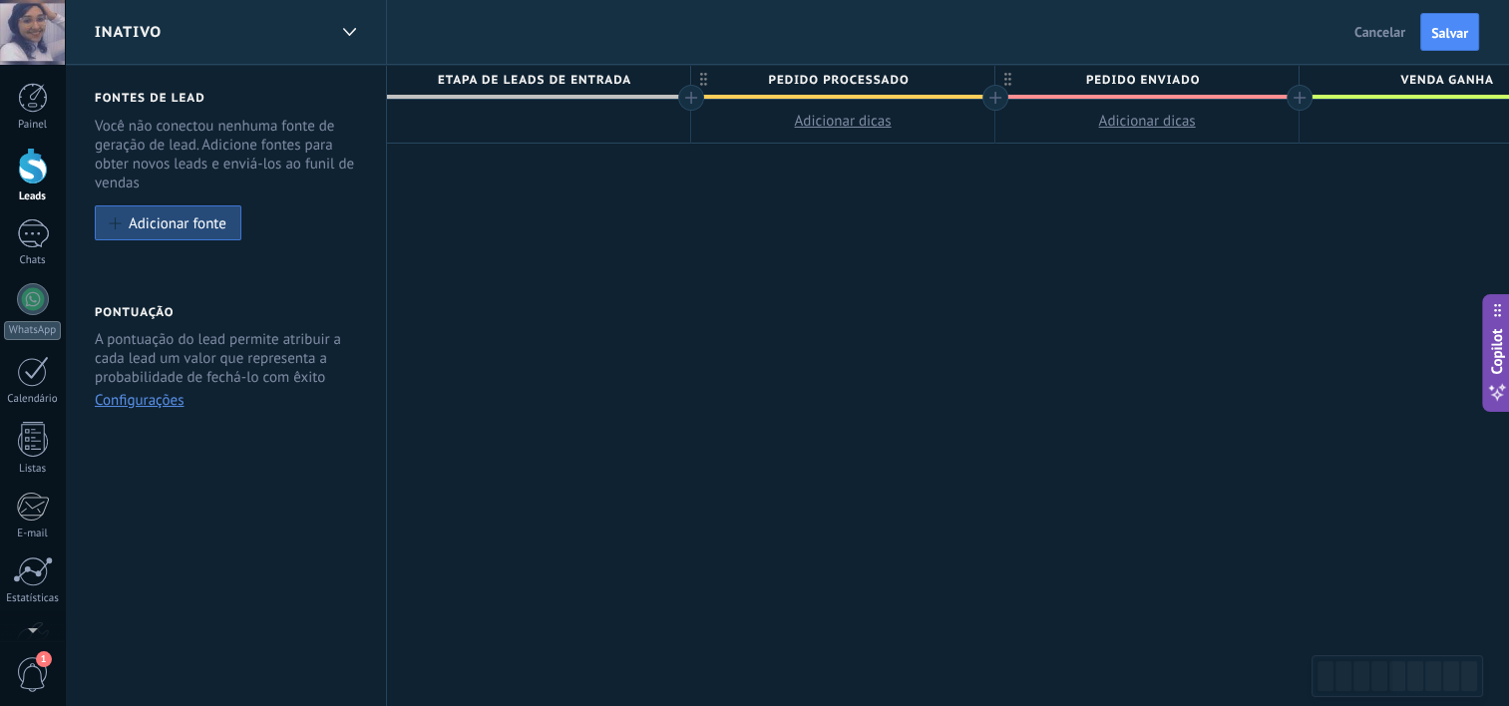
click at [887, 73] on span "Pedido processado" at bounding box center [837, 80] width 293 height 31
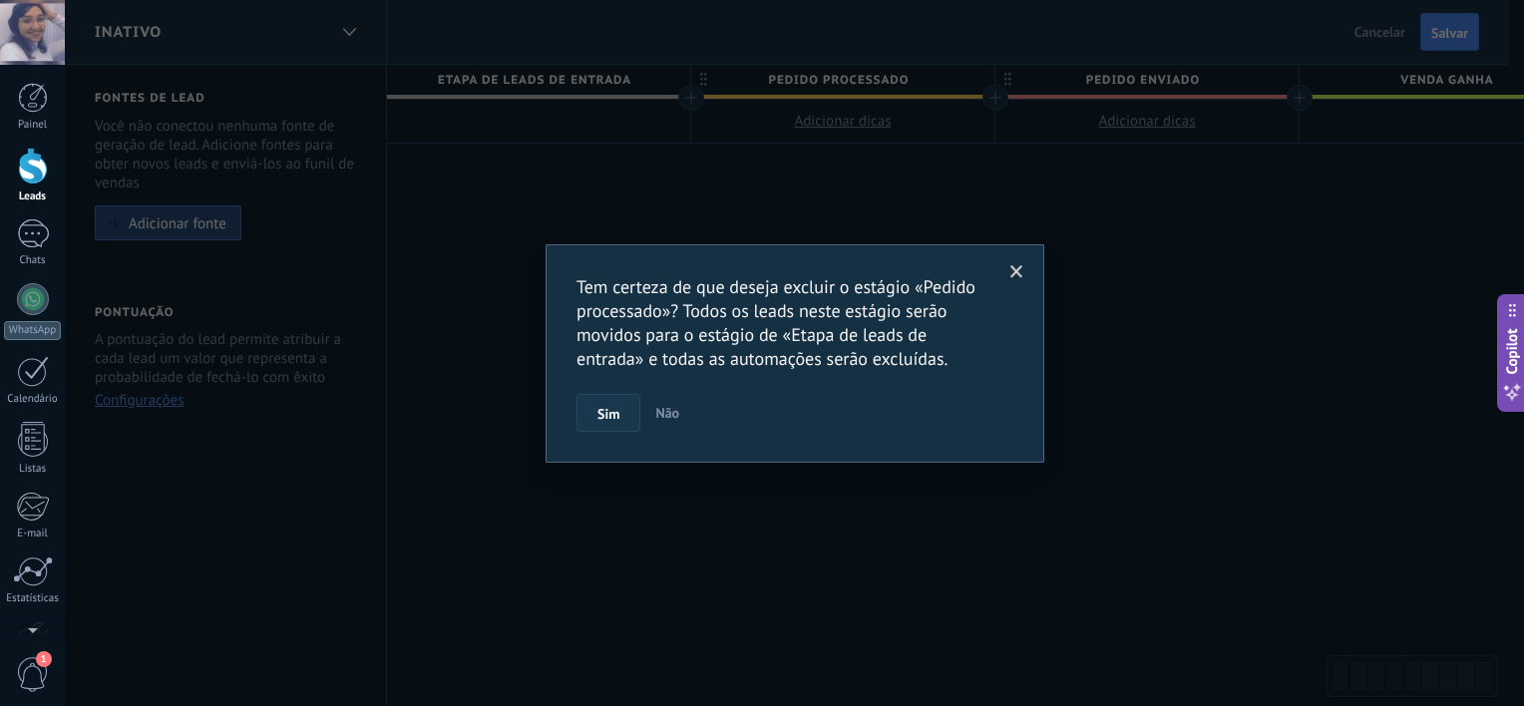
click at [594, 424] on button "Sim" at bounding box center [608, 413] width 64 height 38
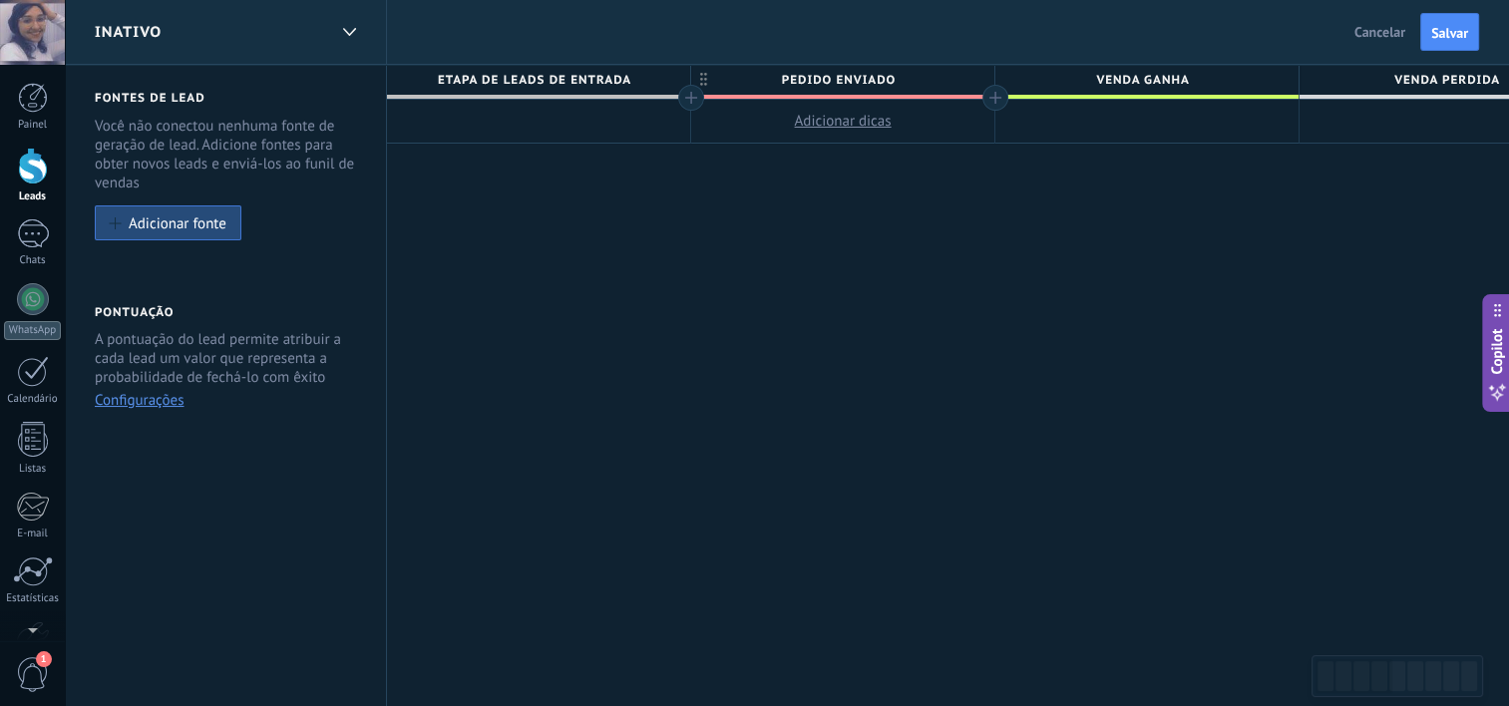
click at [869, 81] on span "Pedido enviado" at bounding box center [837, 80] width 293 height 31
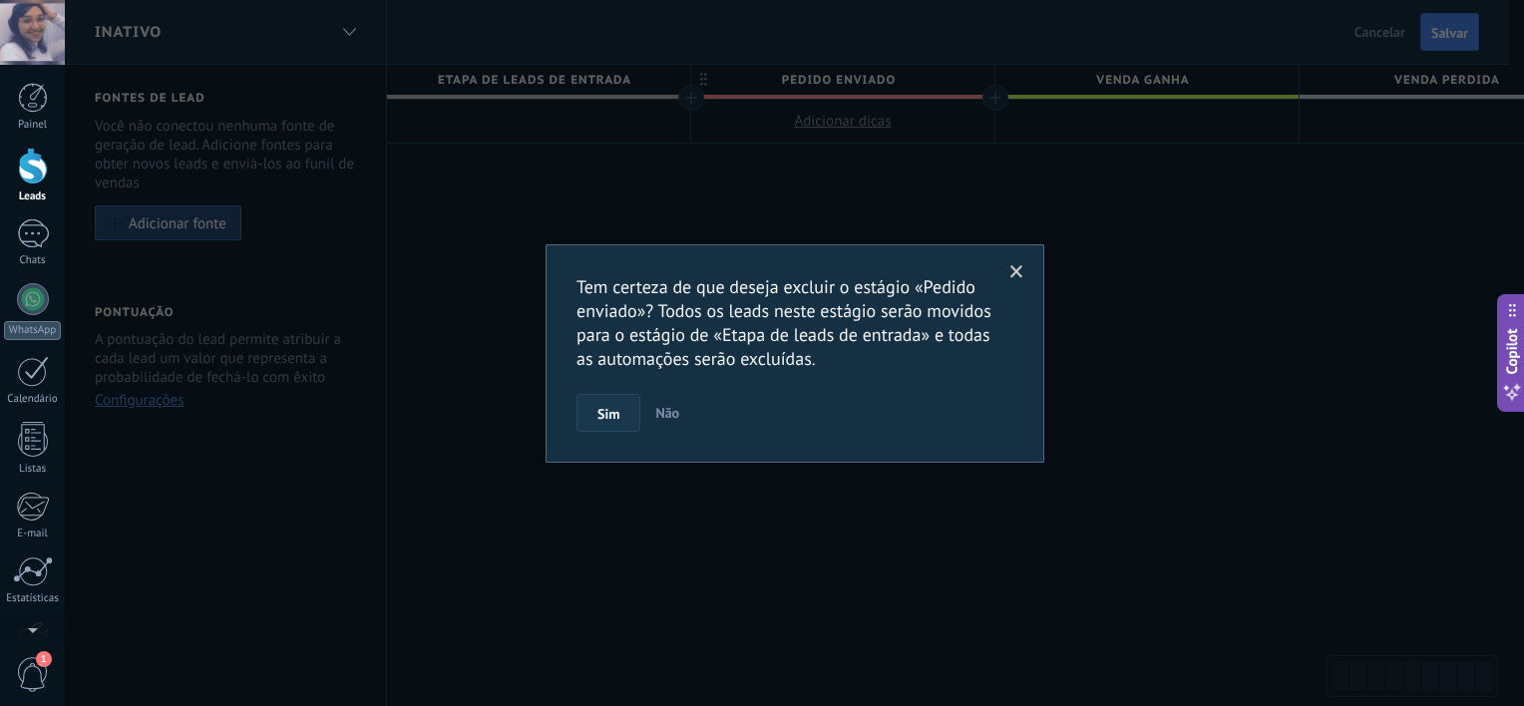
click at [622, 411] on button "Sim" at bounding box center [608, 413] width 64 height 38
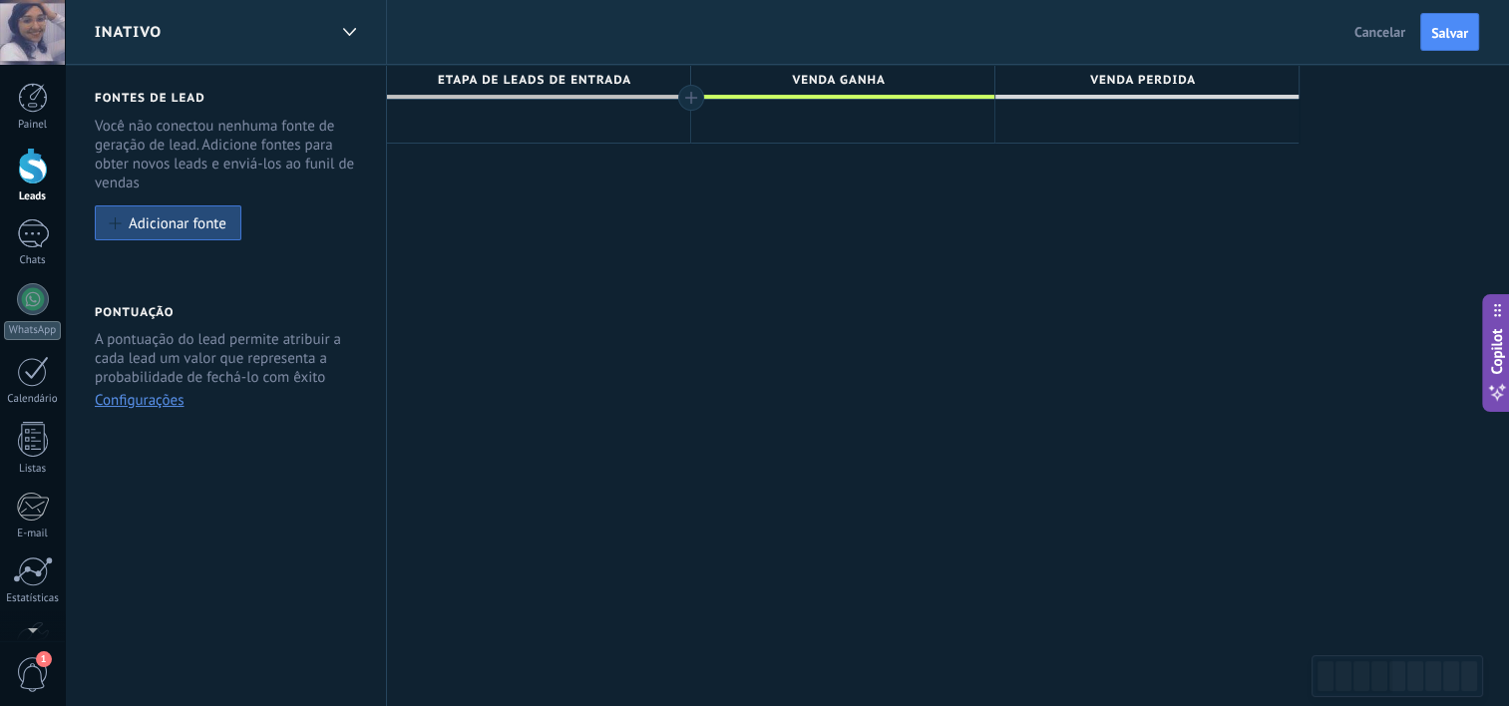
click at [820, 83] on span "Venda ganha" at bounding box center [837, 80] width 293 height 31
click at [957, 81] on input "**********" at bounding box center [838, 80] width 264 height 30
click at [1462, 36] on span "Salvar" at bounding box center [1449, 33] width 37 height 14
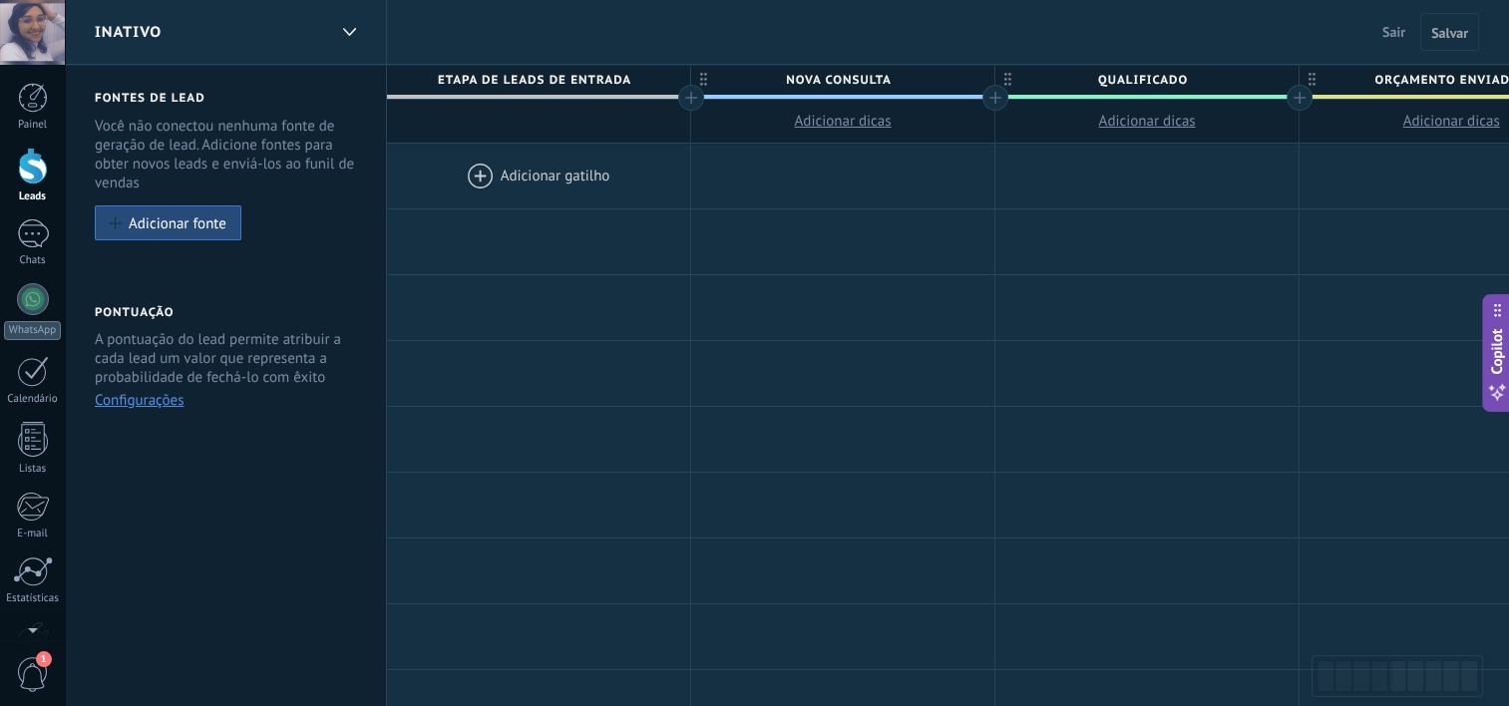
click at [1374, 38] on button "Sair" at bounding box center [1393, 32] width 39 height 30
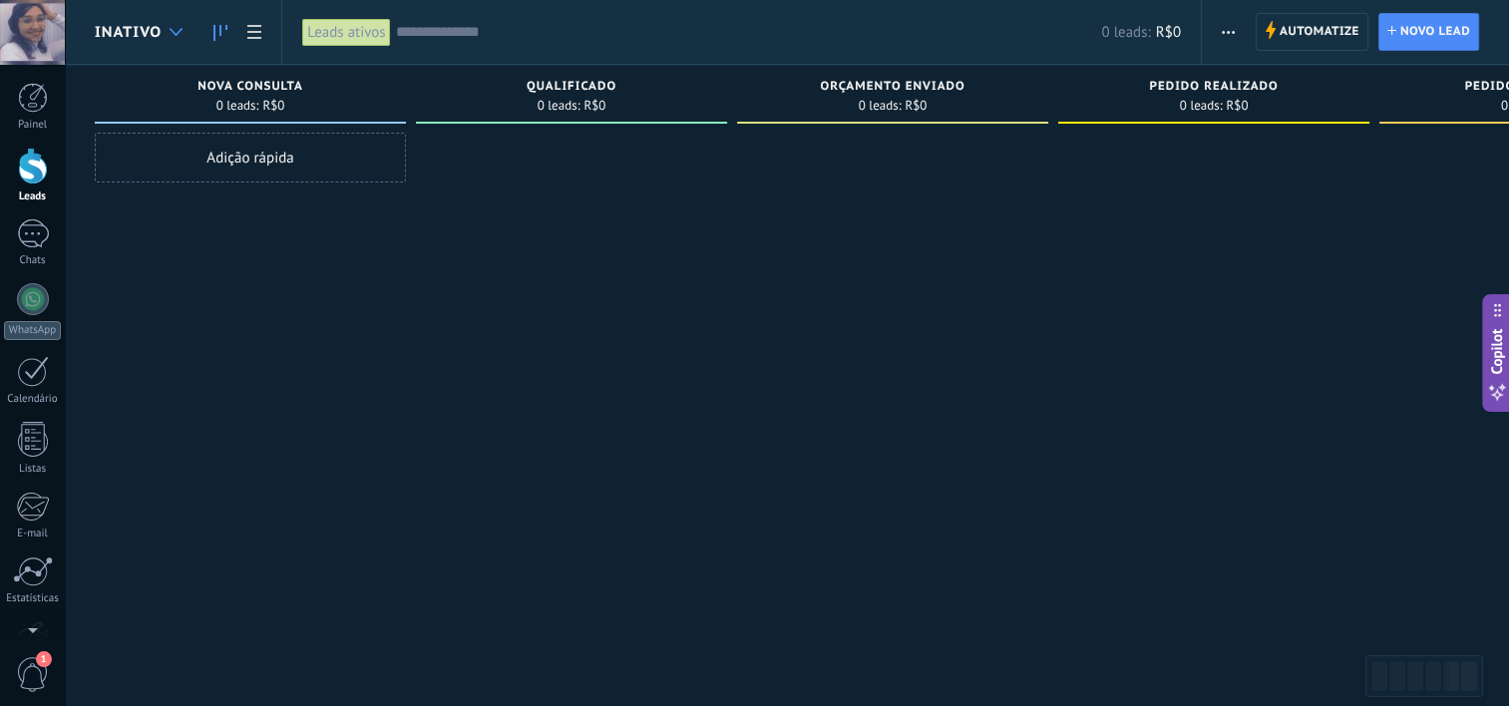
click at [161, 26] on div at bounding box center [176, 32] width 33 height 39
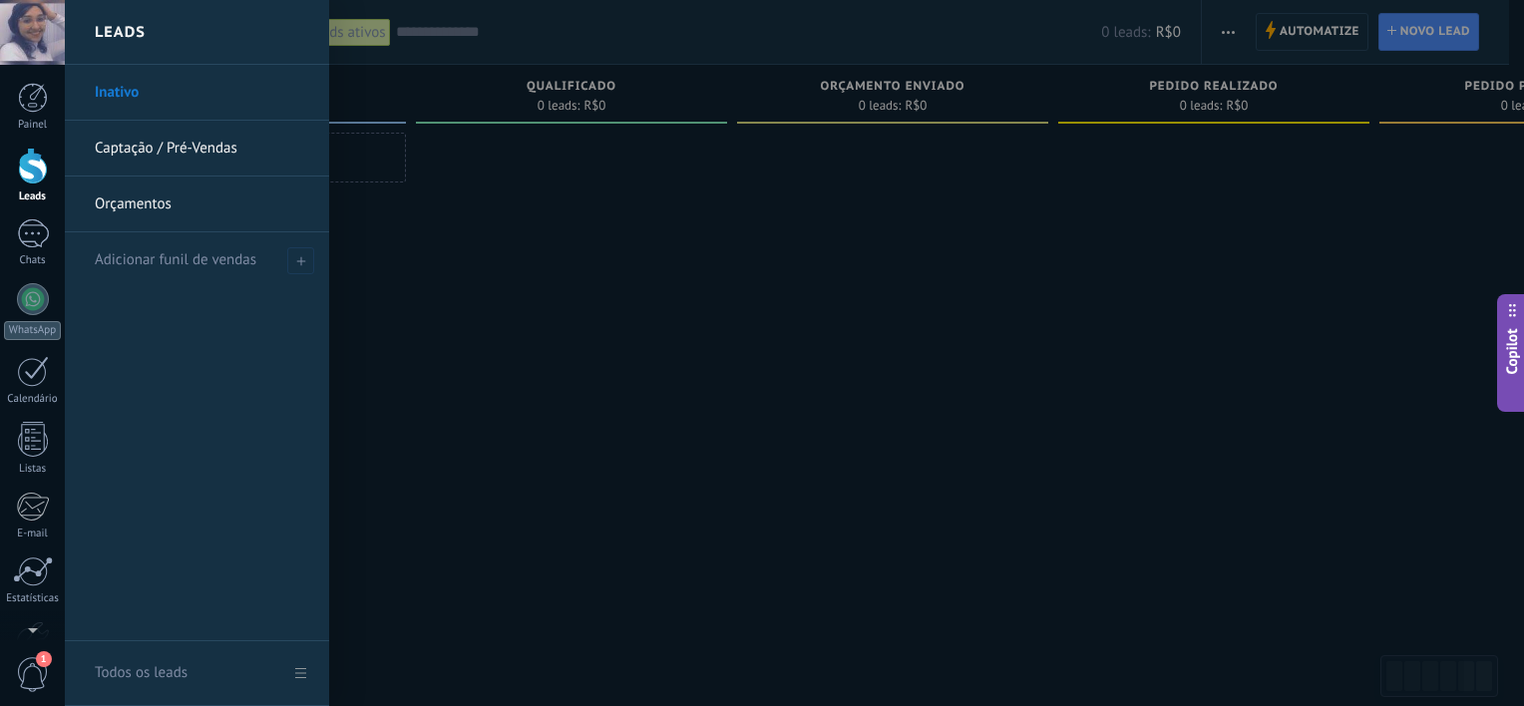
click at [285, 136] on link "Captação / Pré-Vendas" at bounding box center [202, 149] width 214 height 56
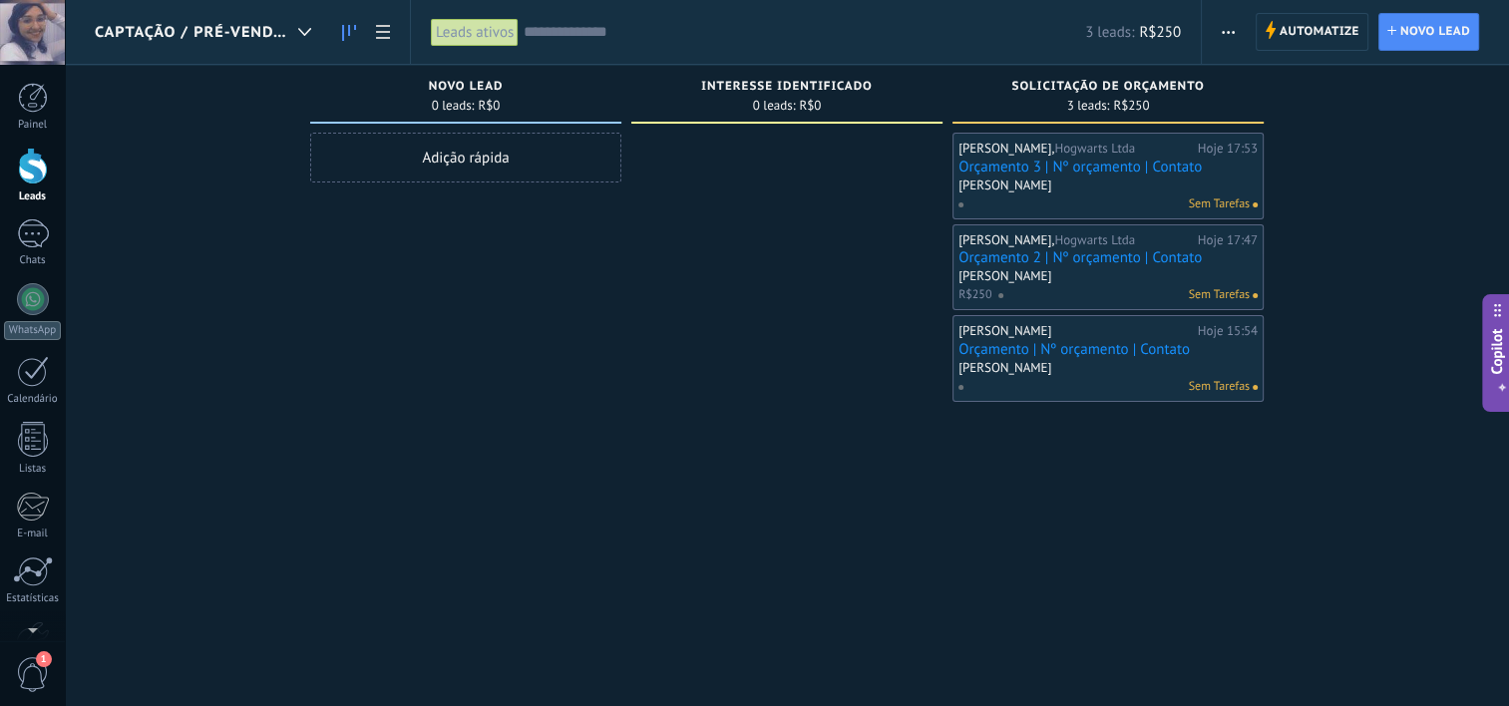
click at [183, 37] on span "Captação / Pré-Vendas" at bounding box center [192, 32] width 195 height 19
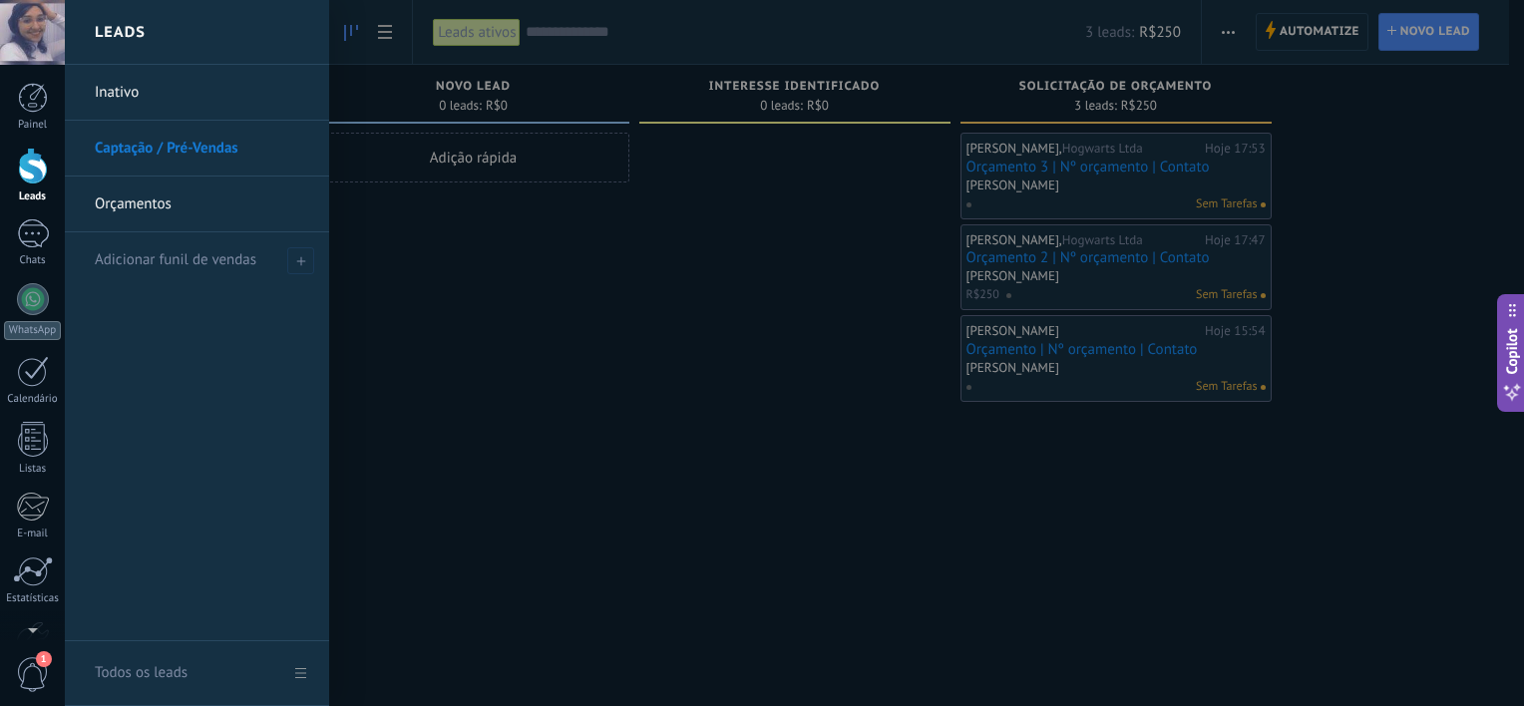
click at [173, 201] on link "Orçamentos" at bounding box center [202, 204] width 214 height 56
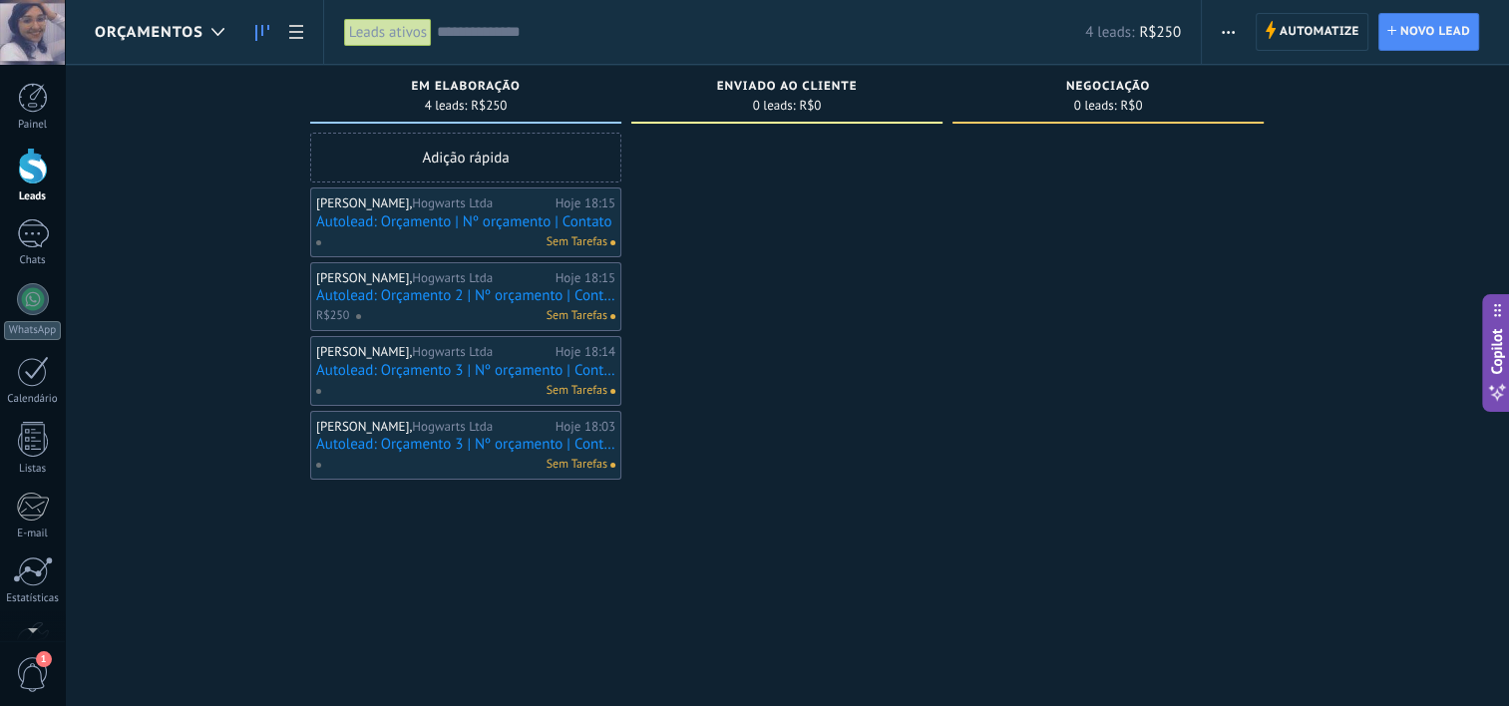
click at [42, 42] on div at bounding box center [32, 32] width 65 height 65
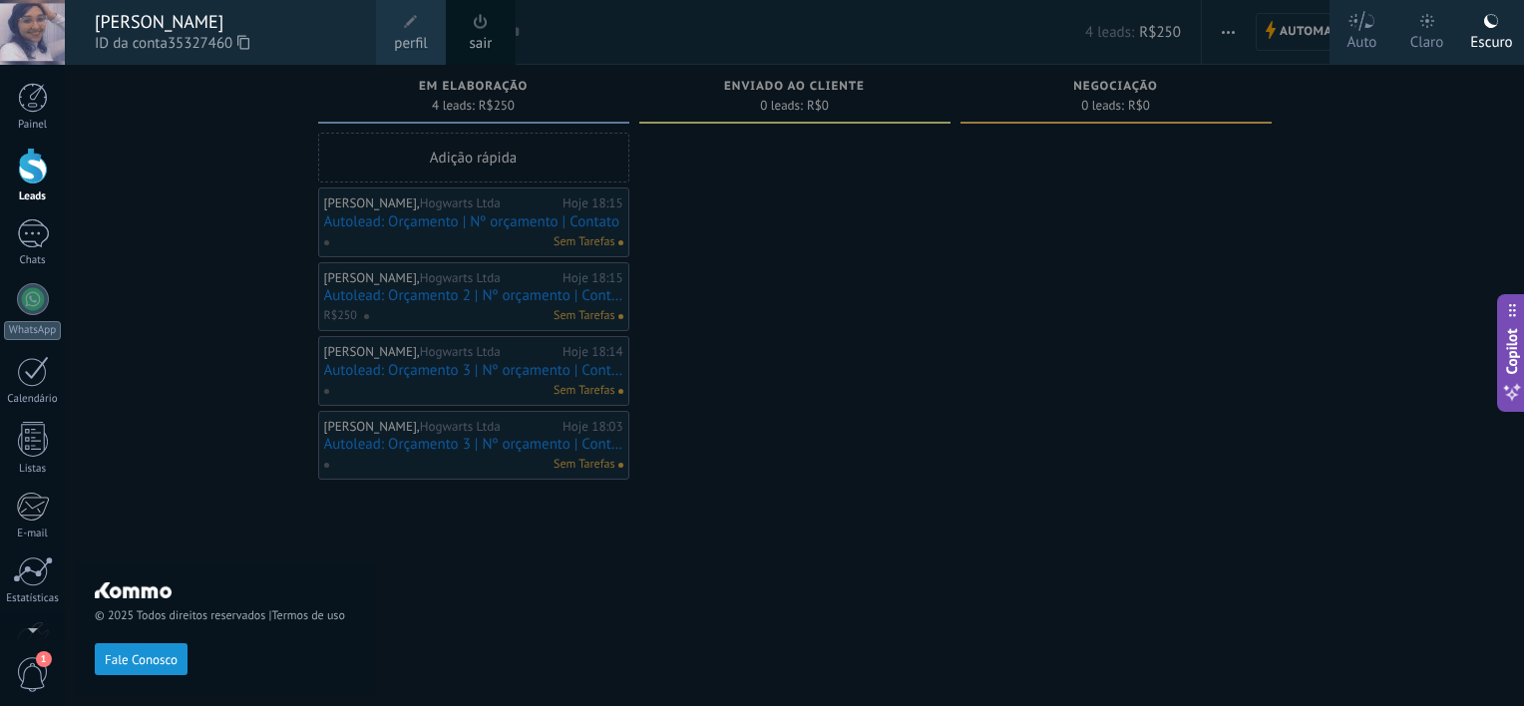
click at [475, 35] on link "sair" at bounding box center [481, 44] width 23 height 22
